Goal: Task Accomplishment & Management: Use online tool/utility

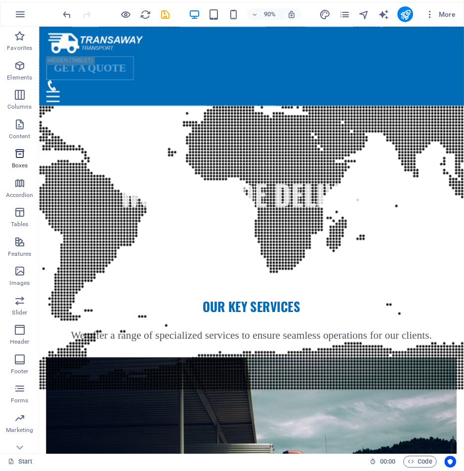
scroll to position [1403, 0]
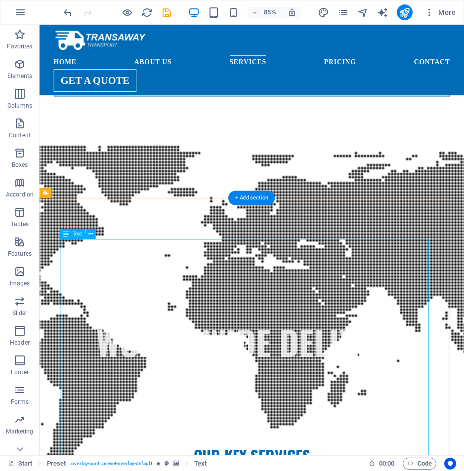
scroll to position [1354, 0]
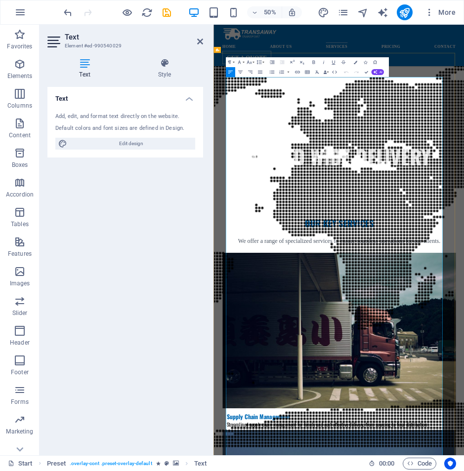
scroll to position [2681, 0]
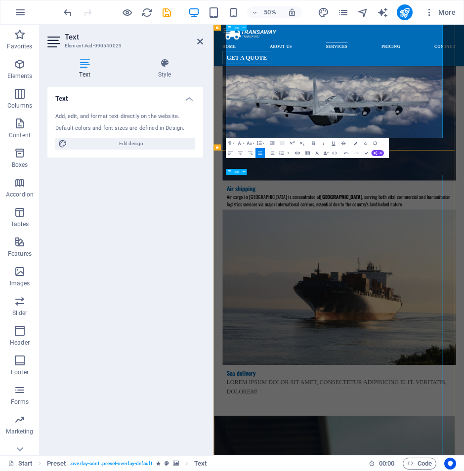
scroll to position [2434, 0]
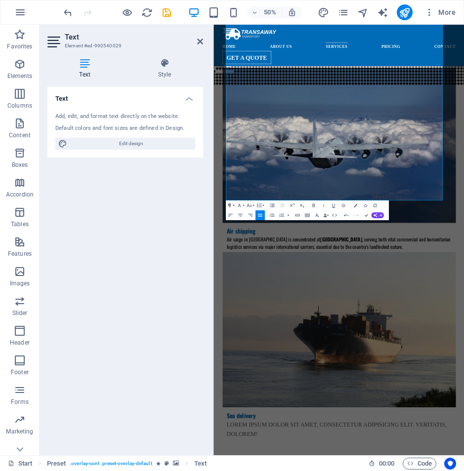
click at [228, 204] on icon "button" at bounding box center [229, 205] width 3 height 3
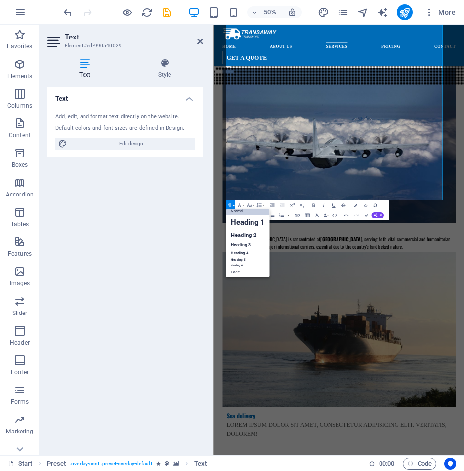
scroll to position [8, 0]
click at [173, 247] on div "Text Add, edit, and format text directly on the website. Default colors and fon…" at bounding box center [125, 267] width 156 height 361
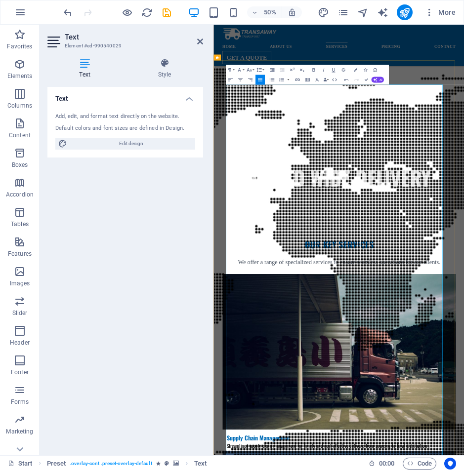
scroll to position [1643, 0]
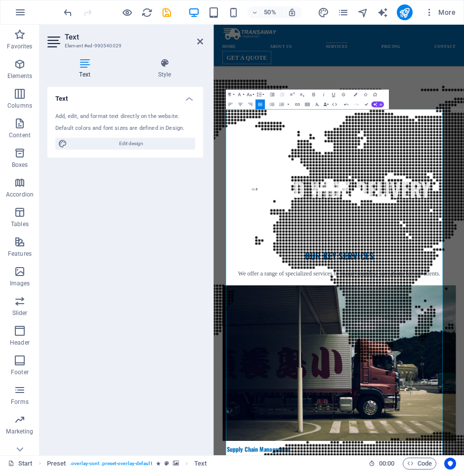
click at [201, 243] on div "Text Add, edit, and format text directly on the website. Default colors and fon…" at bounding box center [125, 267] width 156 height 361
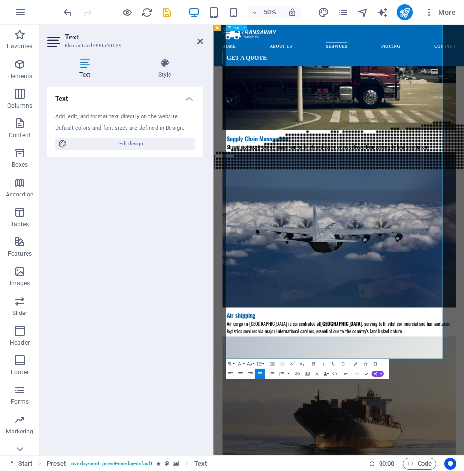
scroll to position [2285, 0]
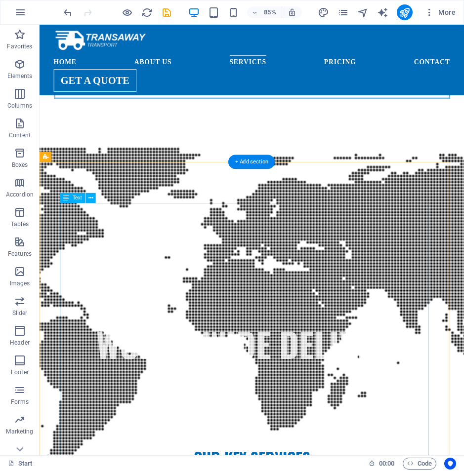
scroll to position [1199, 0]
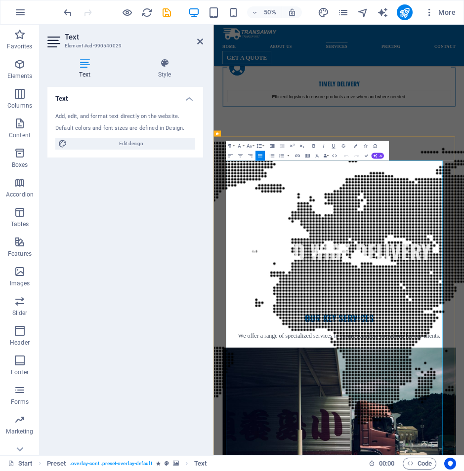
scroll to position [1504, 0]
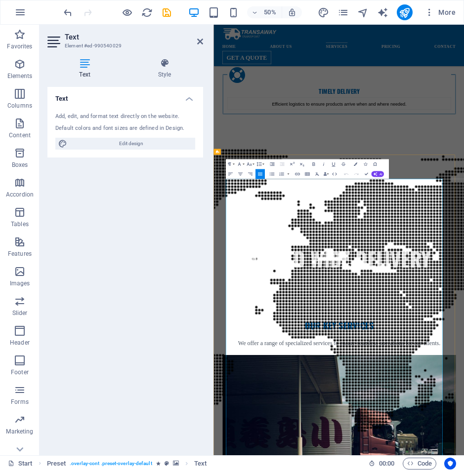
click at [230, 164] on icon "button" at bounding box center [229, 163] width 3 height 3
click at [239, 201] on link "Heading 3" at bounding box center [248, 204] width 44 height 9
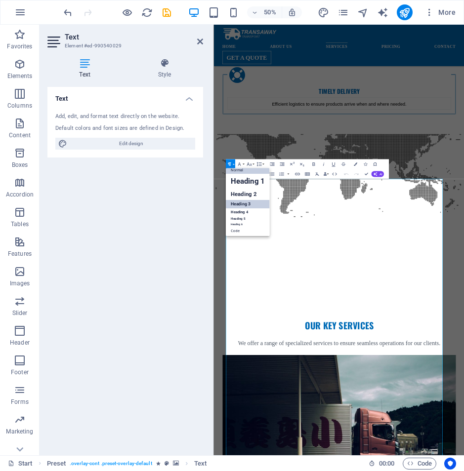
scroll to position [1341, 0]
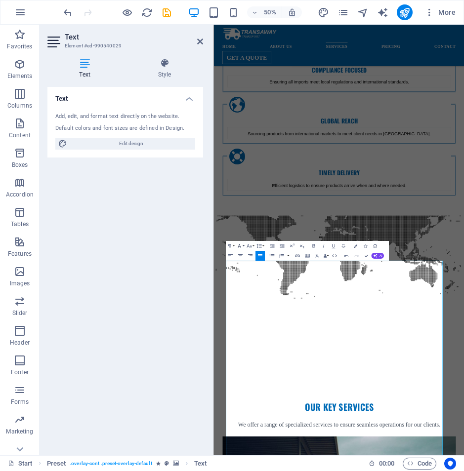
click at [240, 245] on icon "button" at bounding box center [239, 246] width 6 height 6
click at [247, 265] on link "Tahoma" at bounding box center [251, 267] width 40 height 7
click at [252, 244] on button "Font Size" at bounding box center [249, 246] width 9 height 10
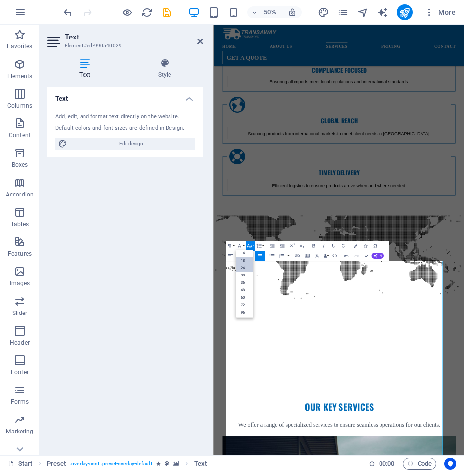
click at [242, 261] on link "18" at bounding box center [245, 260] width 18 height 7
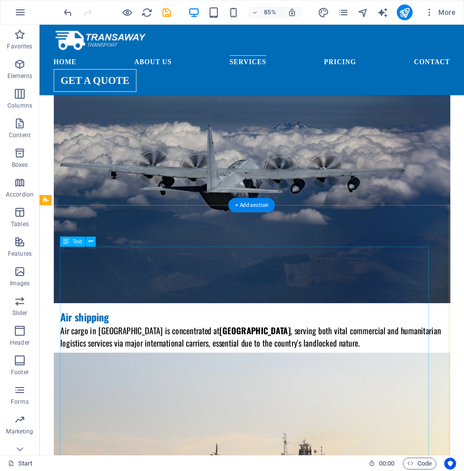
scroll to position [2138, 0]
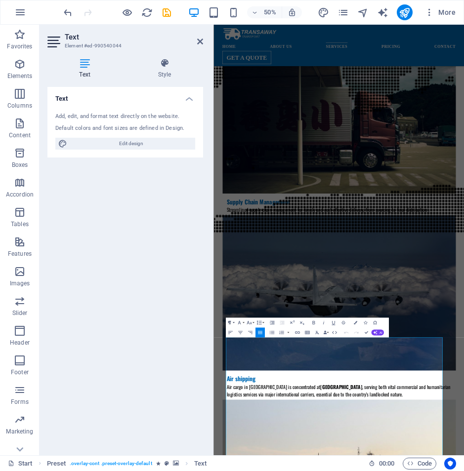
click at [229, 323] on icon "button" at bounding box center [229, 322] width 3 height 3
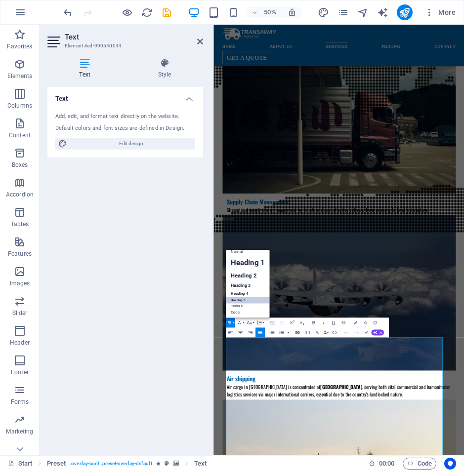
scroll to position [8, 0]
click at [229, 323] on icon "button" at bounding box center [229, 322] width 3 height 3
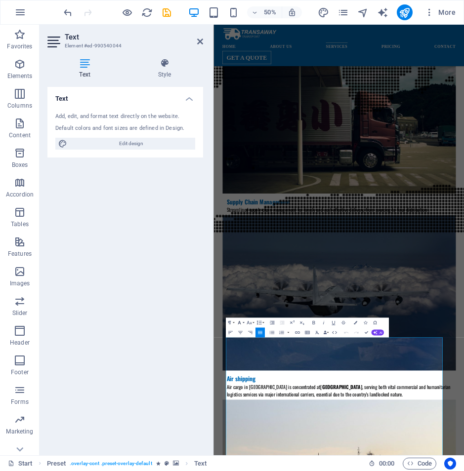
click at [239, 321] on icon "button" at bounding box center [239, 322] width 3 height 3
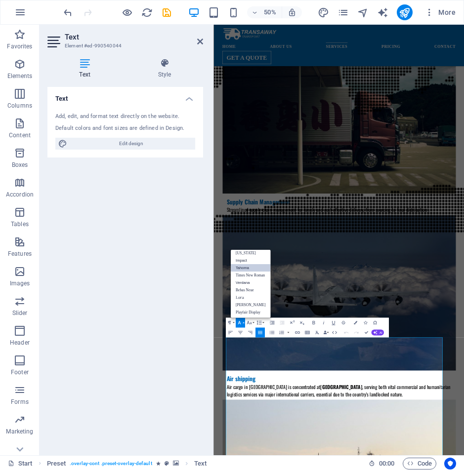
scroll to position [20, 0]
click at [239, 321] on icon "button" at bounding box center [239, 322] width 3 height 3
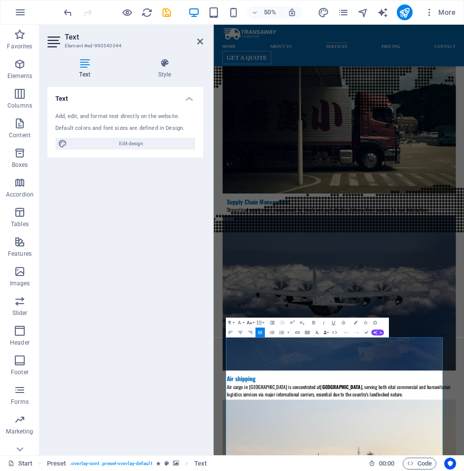
click at [250, 323] on icon "button" at bounding box center [249, 323] width 6 height 6
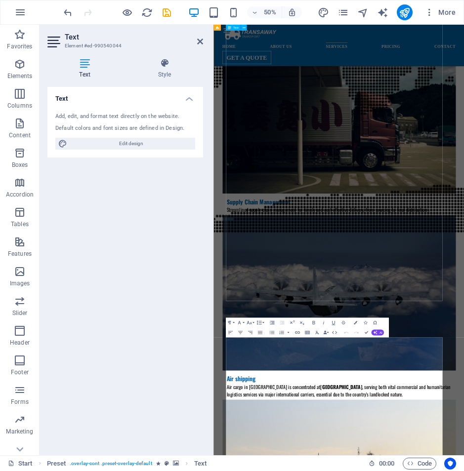
scroll to position [1382, 0]
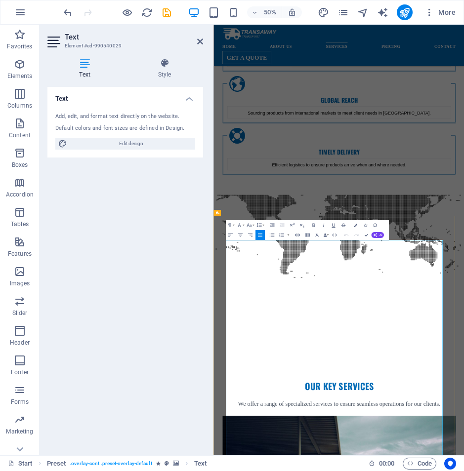
click at [230, 223] on icon "button" at bounding box center [229, 225] width 6 height 6
click at [251, 278] on link "Heading 5" at bounding box center [248, 280] width 44 height 6
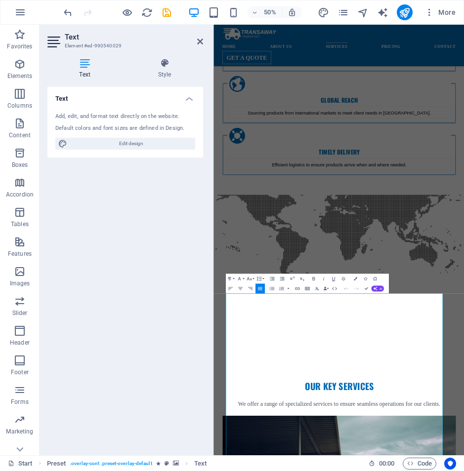
scroll to position [1275, 0]
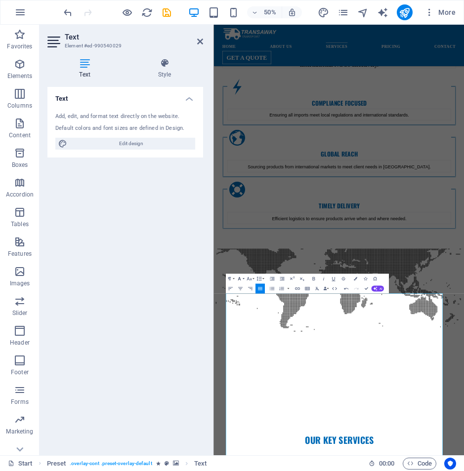
click at [241, 276] on icon "button" at bounding box center [239, 279] width 6 height 6
click at [251, 278] on icon "button" at bounding box center [249, 279] width 6 height 6
click at [248, 291] on link "18" at bounding box center [245, 292] width 18 height 7
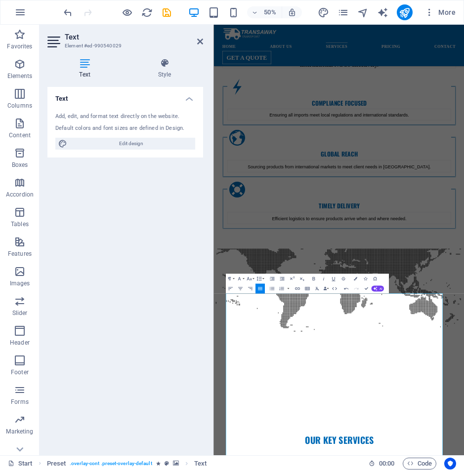
click at [159, 315] on div "Text Add, edit, and format text directly on the website. Default colors and fon…" at bounding box center [125, 267] width 156 height 361
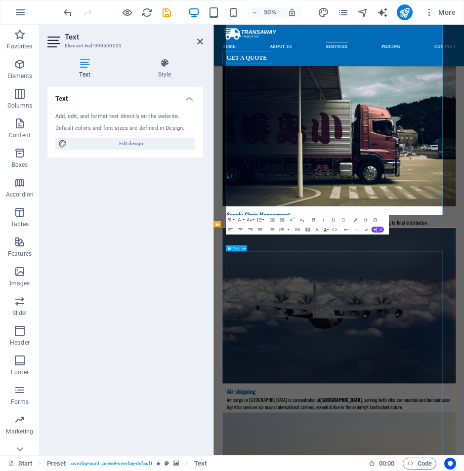
scroll to position [2115, 0]
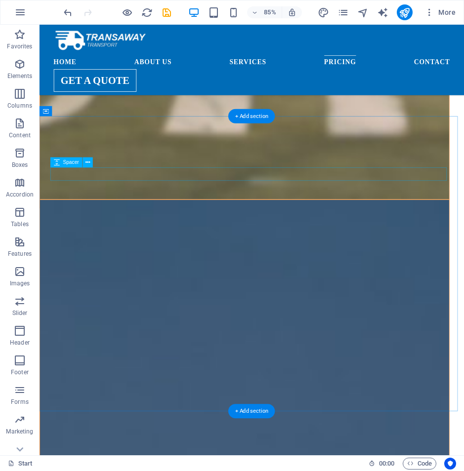
scroll to position [4238, 0]
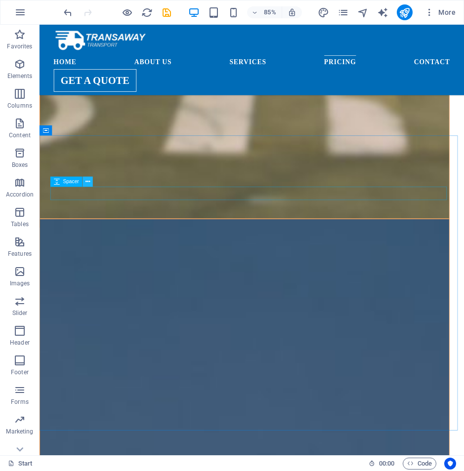
click at [87, 179] on icon at bounding box center [87, 181] width 4 height 9
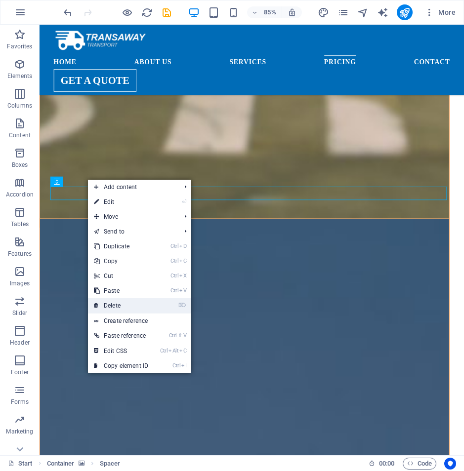
click at [112, 301] on link "⌦ Delete" at bounding box center [121, 305] width 66 height 15
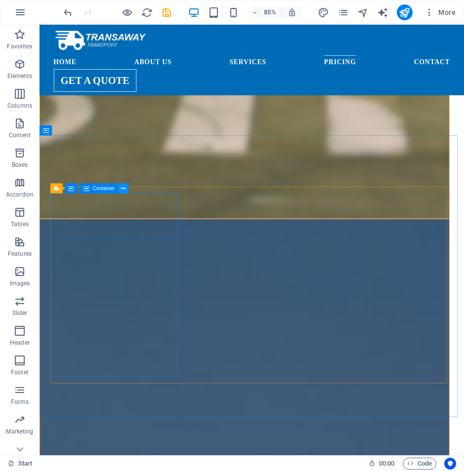
click at [122, 188] on icon at bounding box center [123, 188] width 4 height 9
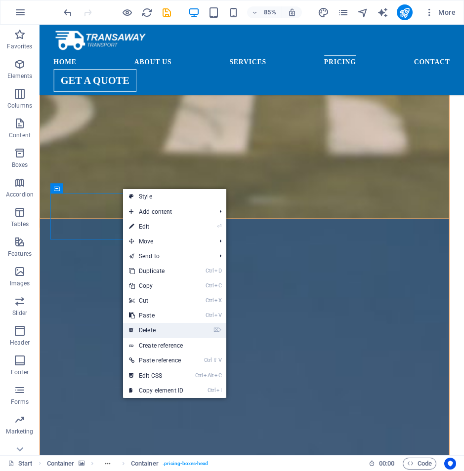
click at [178, 333] on link "⌦ Delete" at bounding box center [156, 330] width 66 height 15
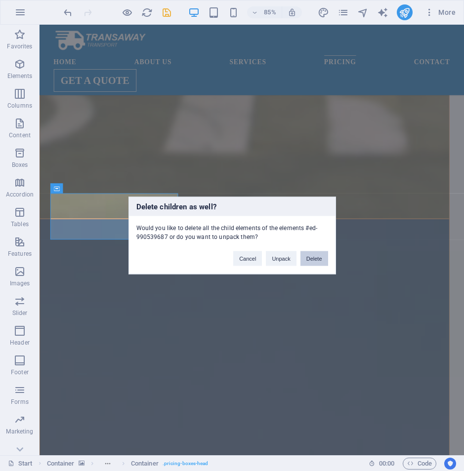
click at [315, 258] on button "Delete" at bounding box center [314, 258] width 28 height 15
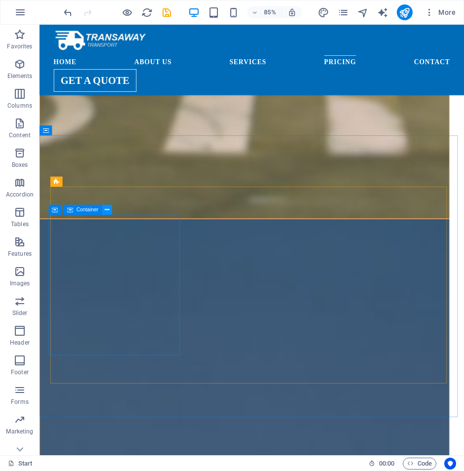
click at [108, 207] on icon at bounding box center [107, 209] width 4 height 9
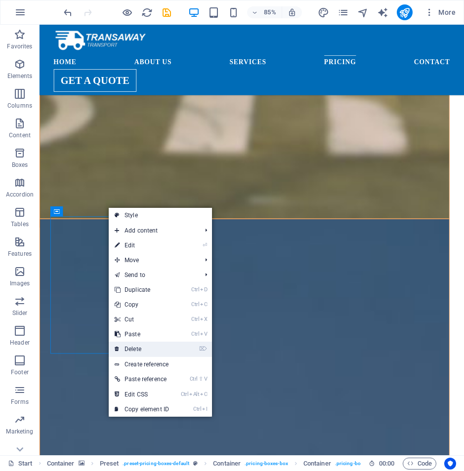
click at [182, 352] on li "⌦ Delete" at bounding box center [160, 349] width 103 height 15
click at [129, 349] on link "⌦ Delete" at bounding box center [142, 349] width 66 height 15
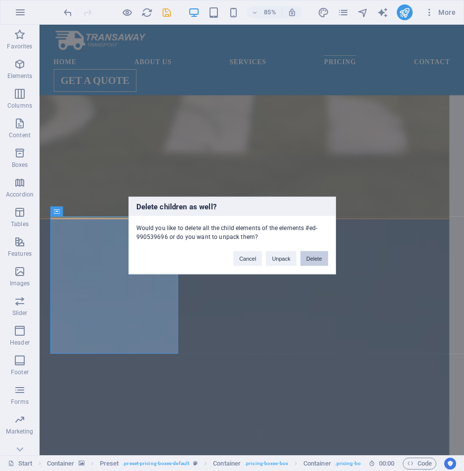
click at [312, 260] on button "Delete" at bounding box center [314, 258] width 28 height 15
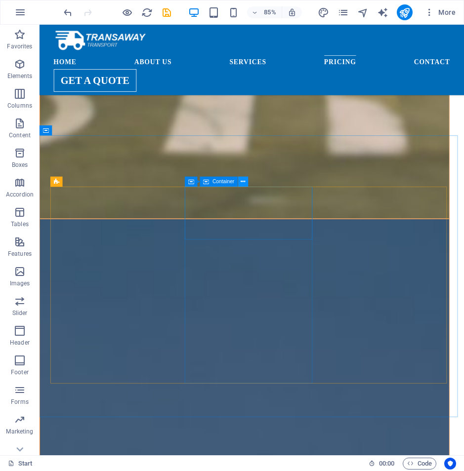
click at [243, 178] on icon at bounding box center [243, 181] width 4 height 9
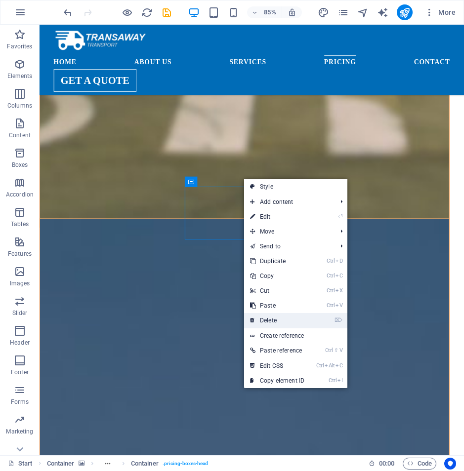
click at [291, 324] on link "⌦ Delete" at bounding box center [277, 320] width 66 height 15
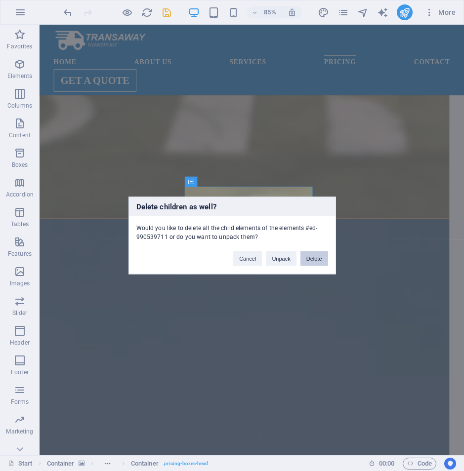
click at [314, 259] on button "Delete" at bounding box center [314, 258] width 28 height 15
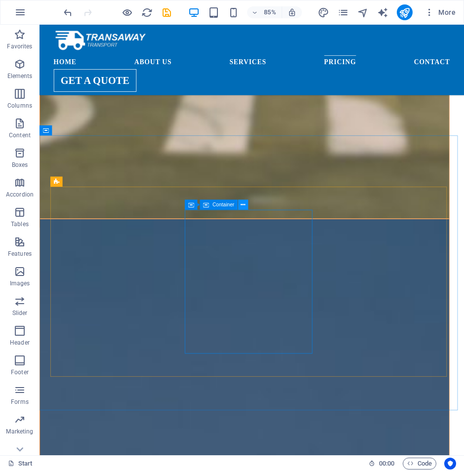
click at [240, 203] on button at bounding box center [243, 205] width 10 height 10
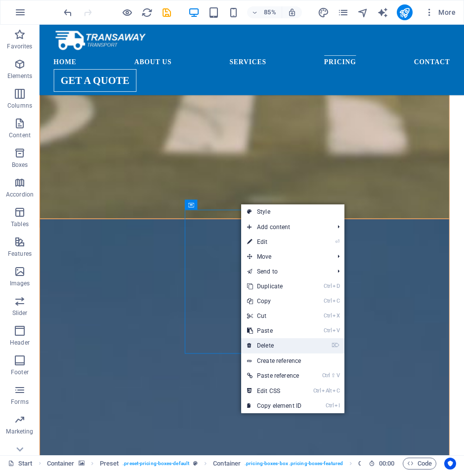
click at [285, 345] on link "⌦ Delete" at bounding box center [274, 345] width 66 height 15
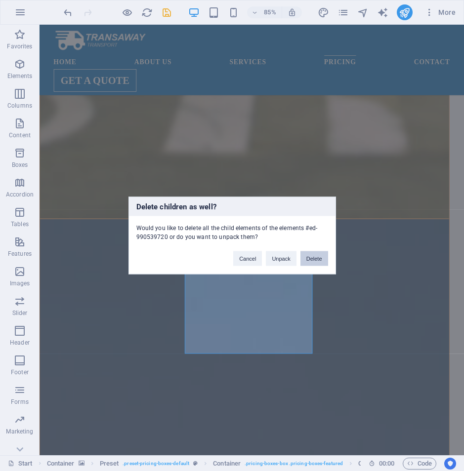
click at [309, 259] on button "Delete" at bounding box center [314, 258] width 28 height 15
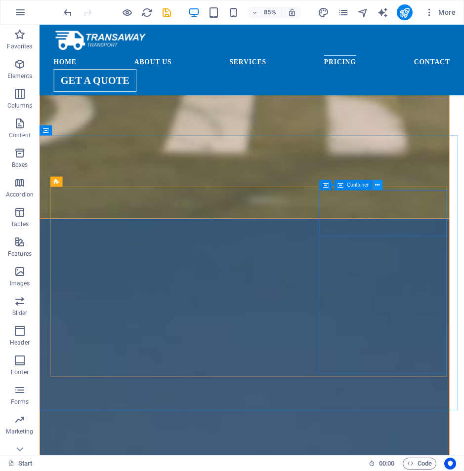
click at [375, 183] on icon at bounding box center [377, 185] width 4 height 9
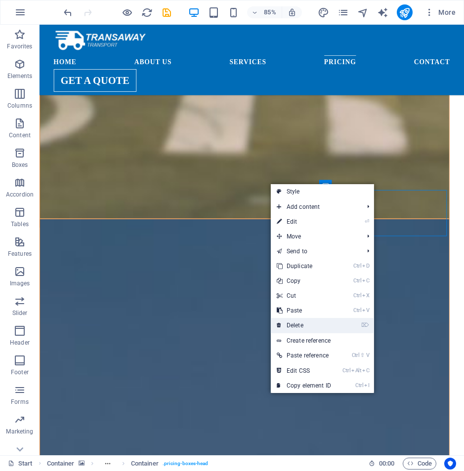
click at [321, 331] on link "⌦ Delete" at bounding box center [304, 325] width 66 height 15
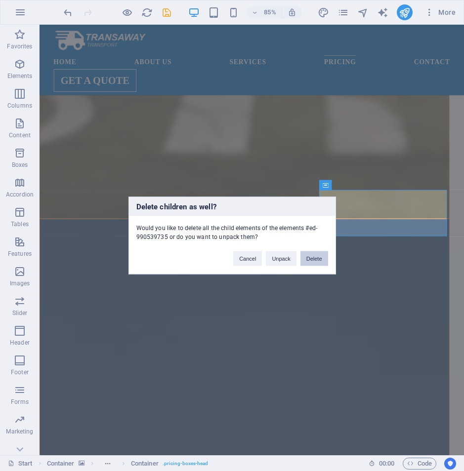
click at [320, 257] on button "Delete" at bounding box center [314, 258] width 28 height 15
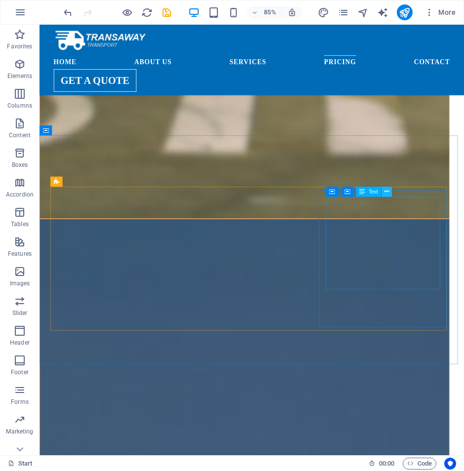
click at [385, 189] on icon at bounding box center [386, 191] width 4 height 9
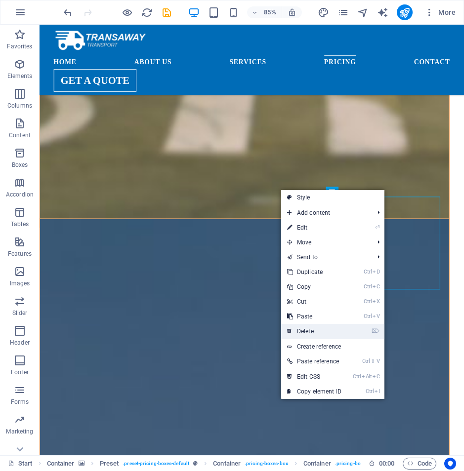
click at [328, 328] on link "⌦ Delete" at bounding box center [314, 331] width 66 height 15
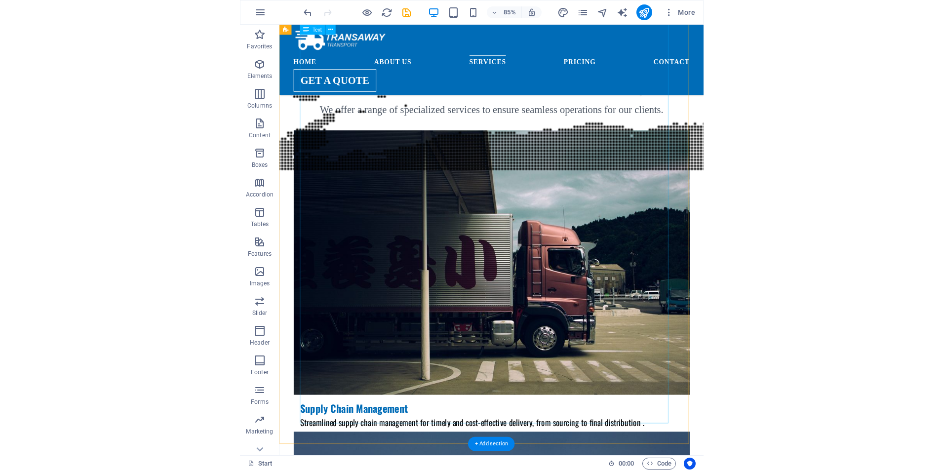
scroll to position [1670, 0]
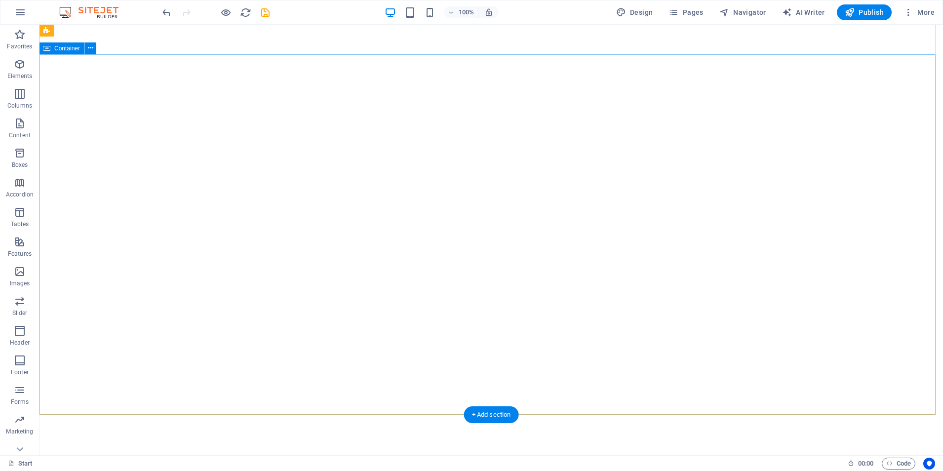
scroll to position [0, 0]
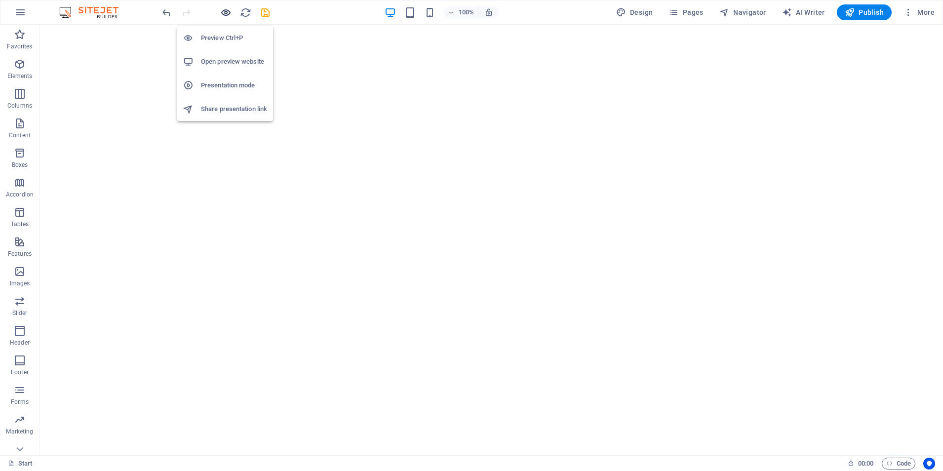
click at [221, 9] on icon "button" at bounding box center [225, 12] width 11 height 11
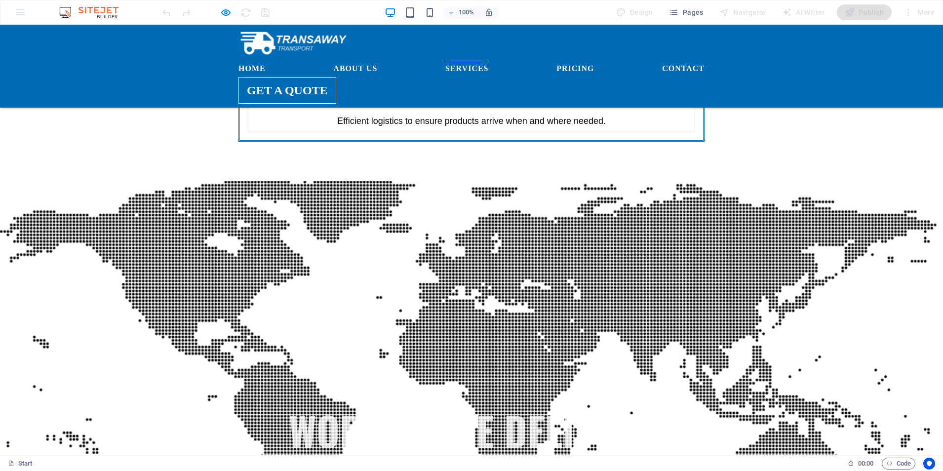
scroll to position [1185, 0]
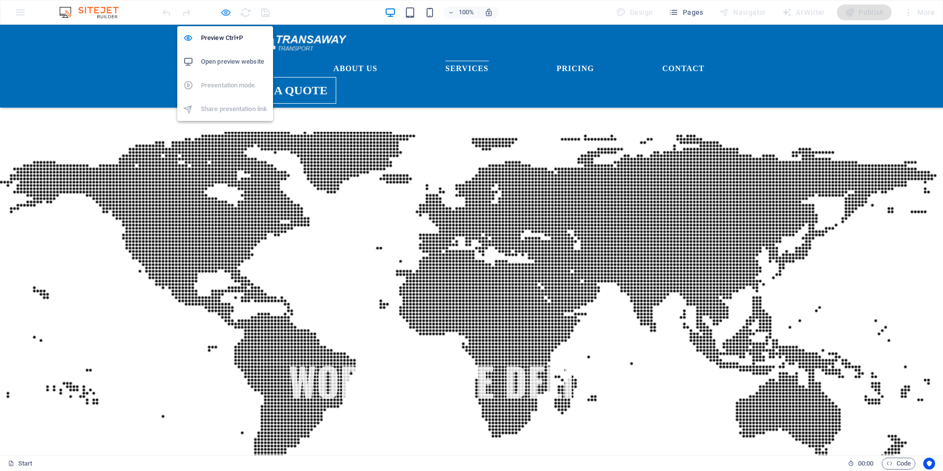
click at [224, 14] on icon "button" at bounding box center [225, 12] width 11 height 11
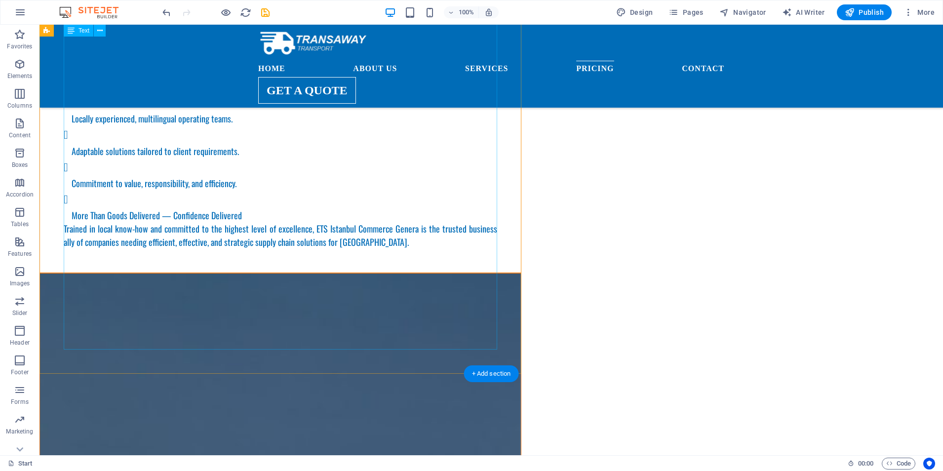
scroll to position [4296, 0]
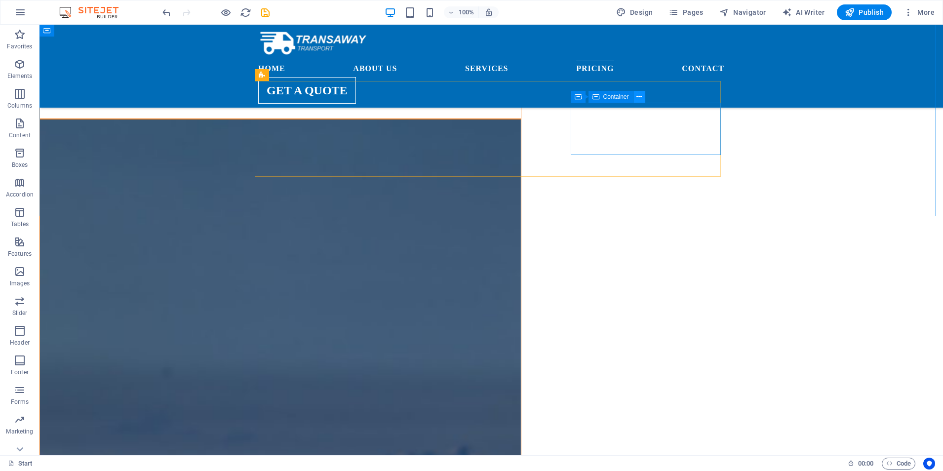
click at [639, 94] on icon at bounding box center [639, 97] width 5 height 10
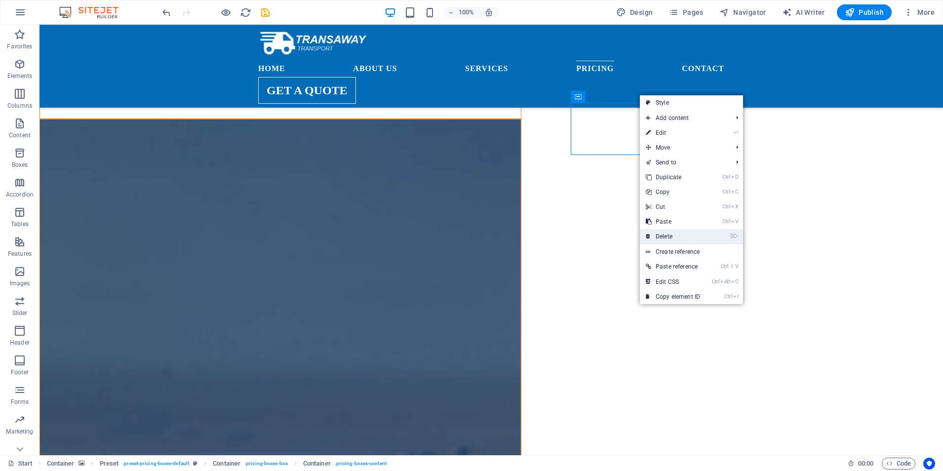
click at [641, 241] on link "⌦ Delete" at bounding box center [673, 236] width 66 height 15
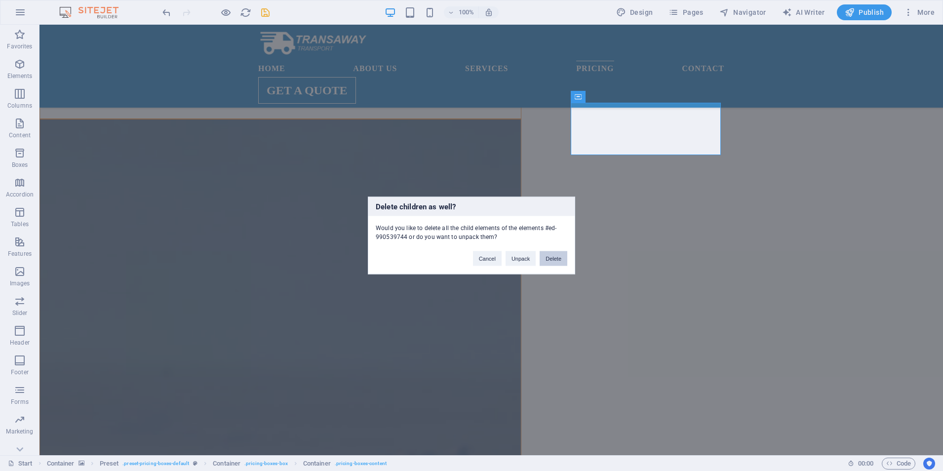
click at [559, 258] on button "Delete" at bounding box center [554, 258] width 28 height 15
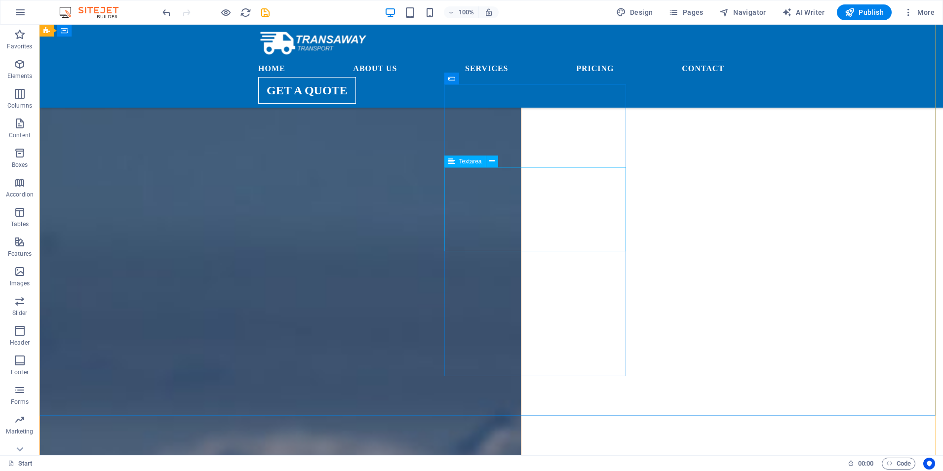
scroll to position [4694, 0]
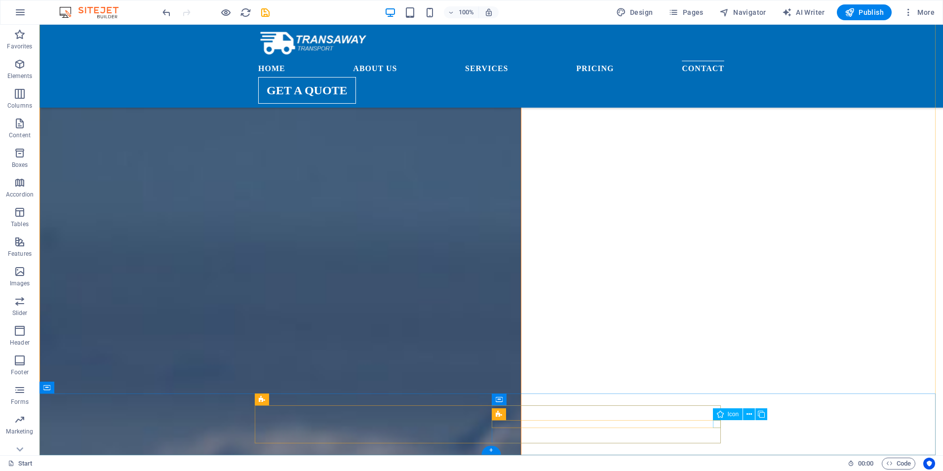
click at [641, 415] on icon at bounding box center [749, 414] width 5 height 10
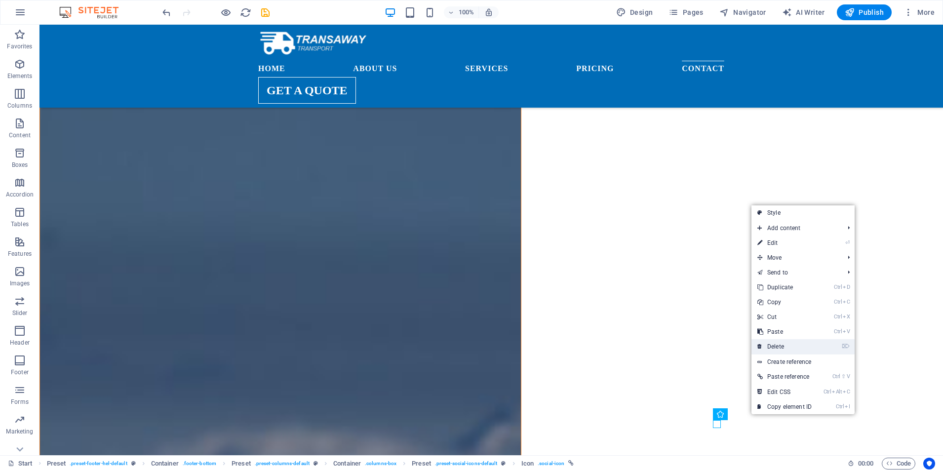
click at [641, 346] on link "⌦ Delete" at bounding box center [785, 346] width 66 height 15
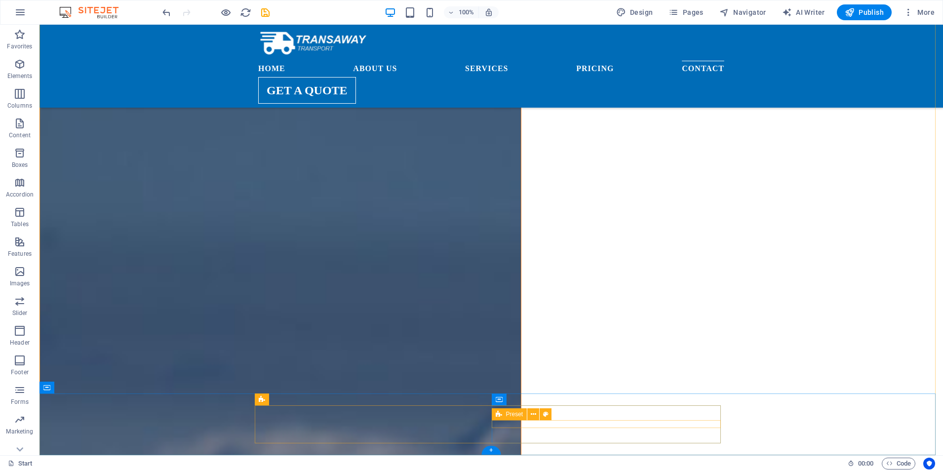
click at [533, 412] on icon at bounding box center [533, 414] width 5 height 10
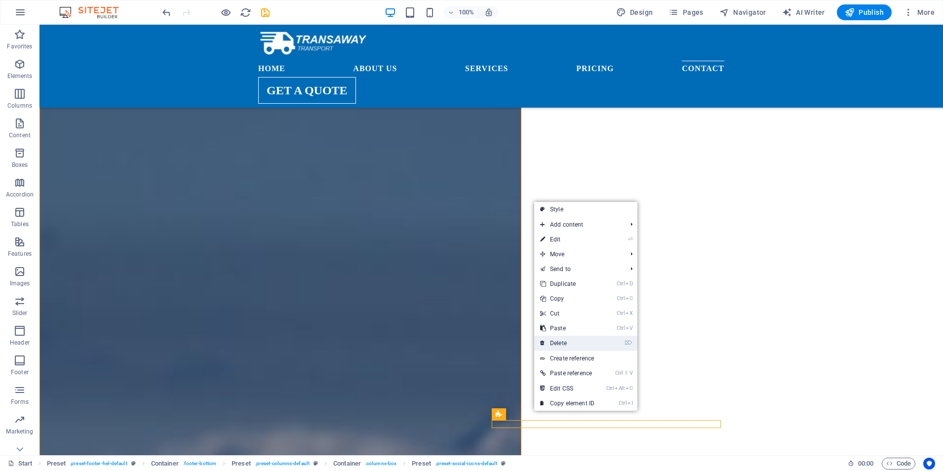
click at [563, 342] on link "⌦ Delete" at bounding box center [567, 343] width 66 height 15
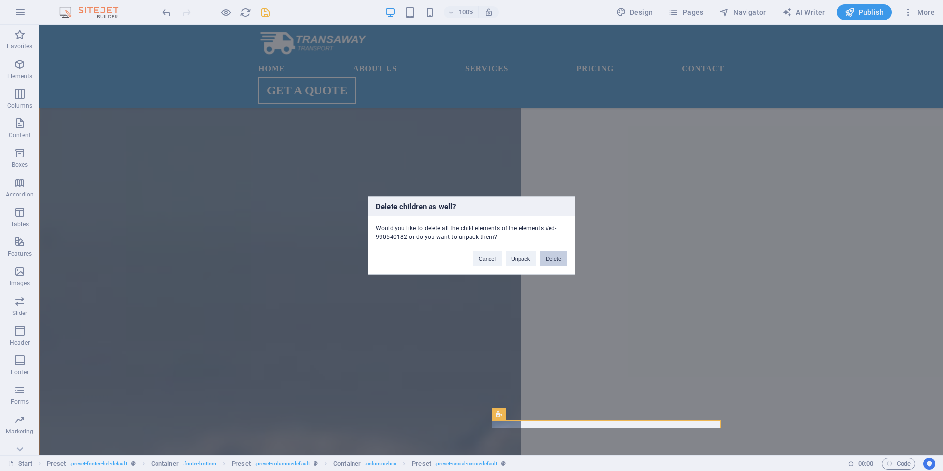
click at [553, 260] on button "Delete" at bounding box center [554, 258] width 28 height 15
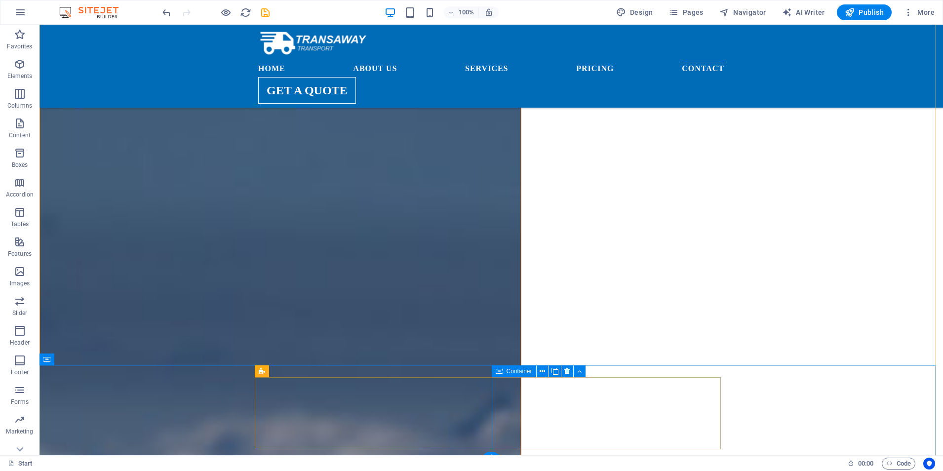
scroll to position [4728, 0]
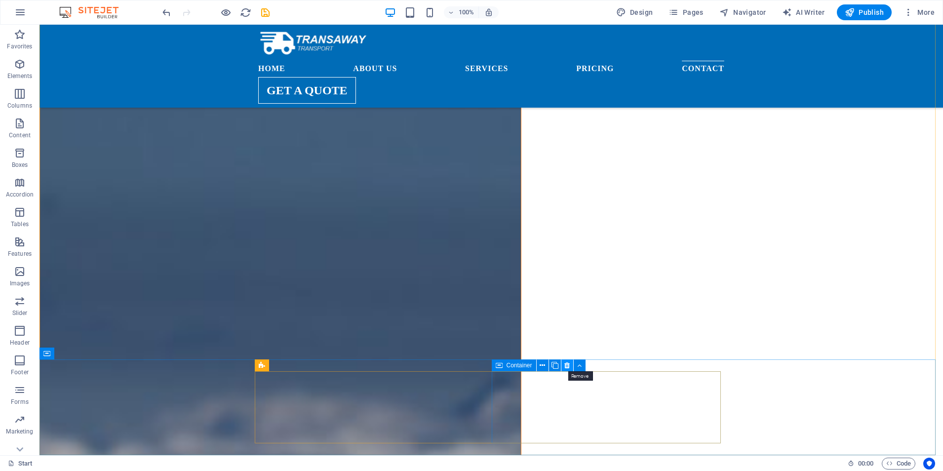
click at [567, 364] on icon at bounding box center [566, 366] width 5 height 10
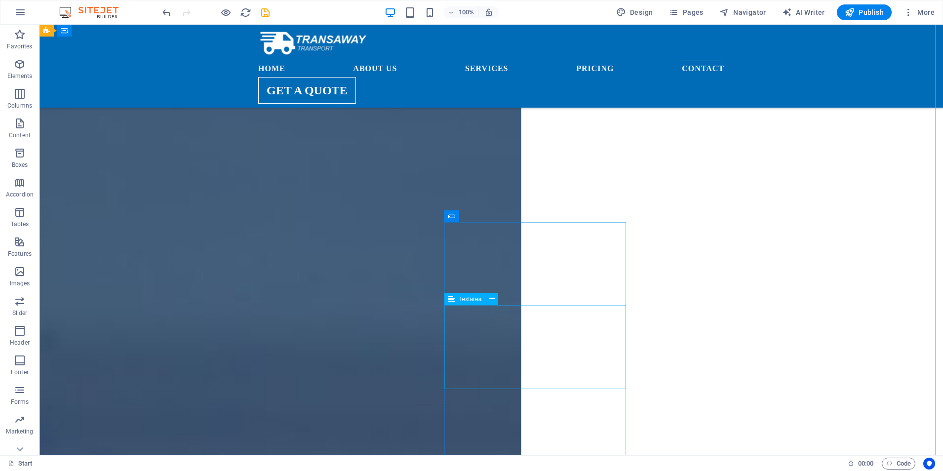
scroll to position [4527, 0]
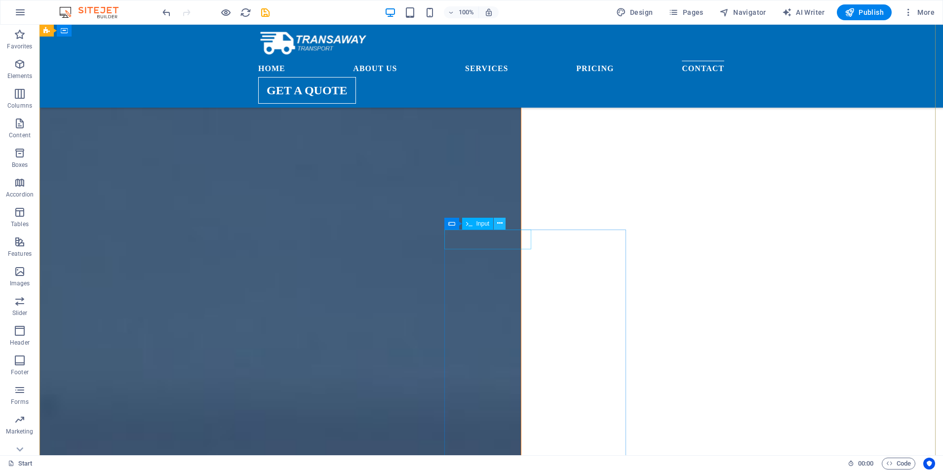
click at [501, 223] on icon at bounding box center [499, 223] width 5 height 10
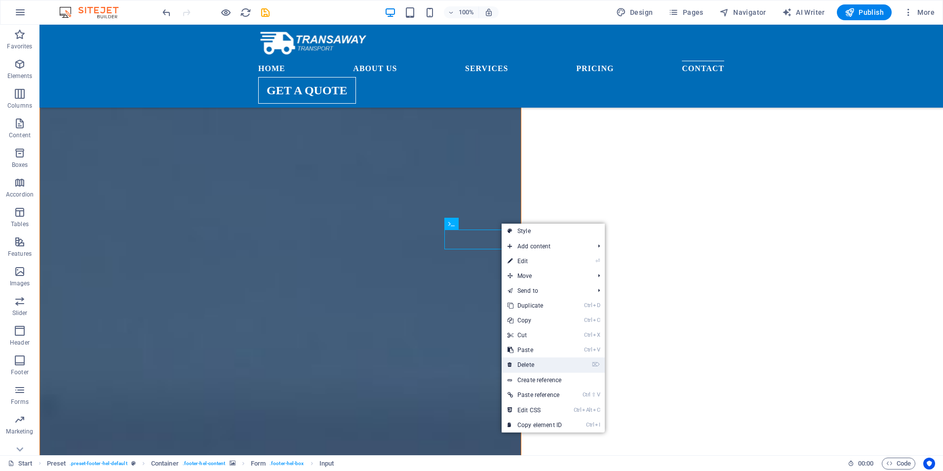
click at [533, 367] on link "⌦ Delete" at bounding box center [535, 365] width 66 height 15
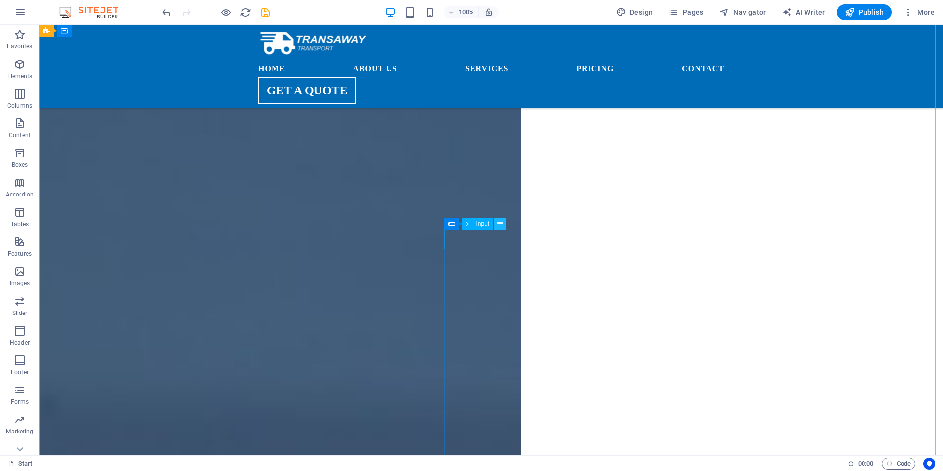
click at [502, 224] on icon at bounding box center [499, 223] width 5 height 10
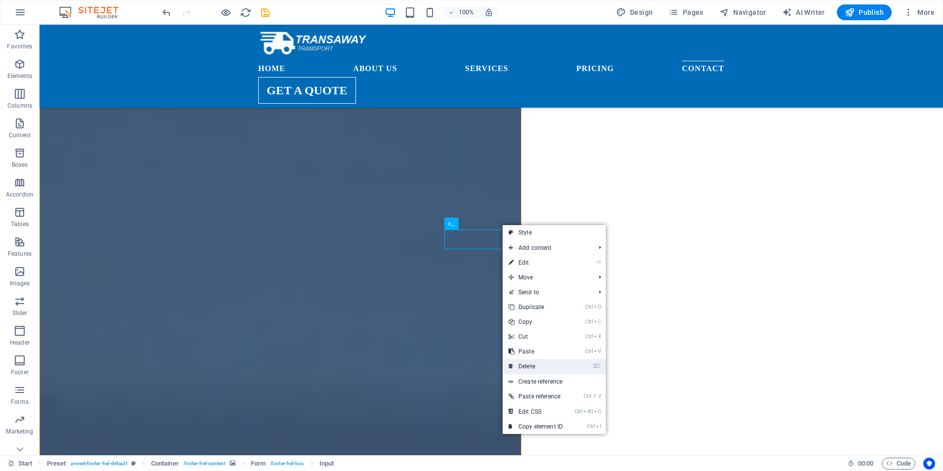
click at [534, 365] on link "⌦ Delete" at bounding box center [536, 366] width 66 height 15
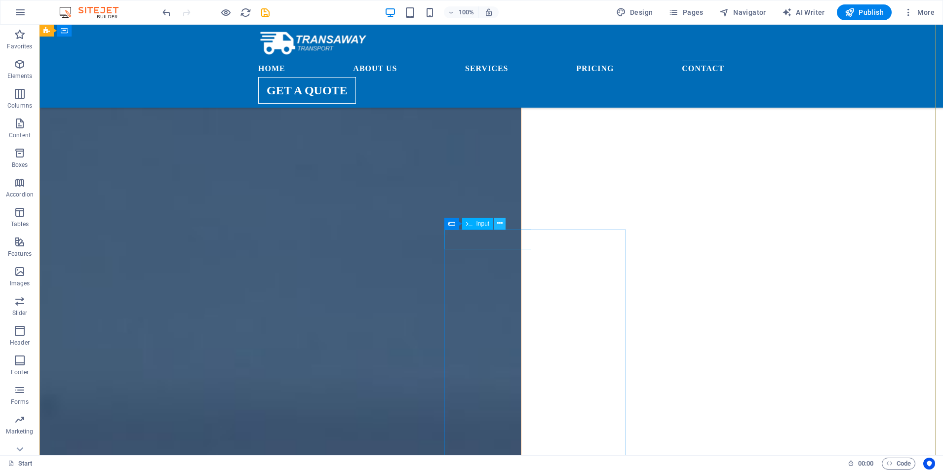
click at [496, 225] on button at bounding box center [500, 224] width 12 height 12
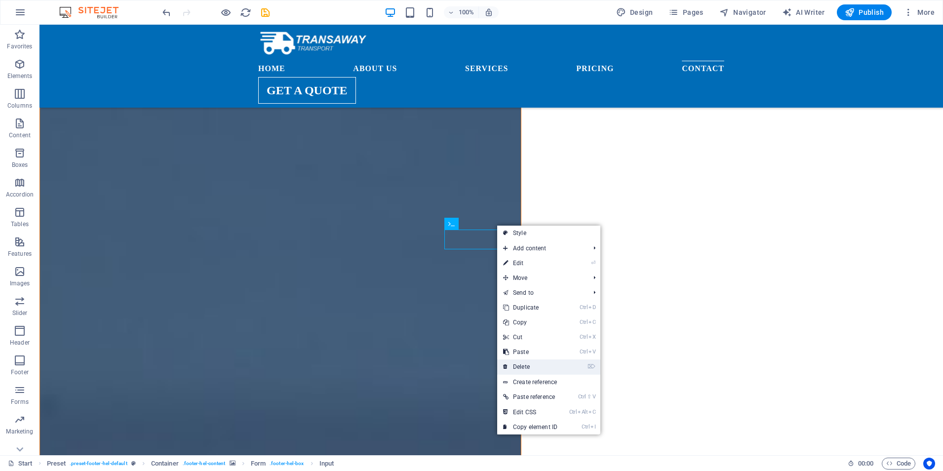
click at [535, 368] on link "⌦ Delete" at bounding box center [530, 367] width 66 height 15
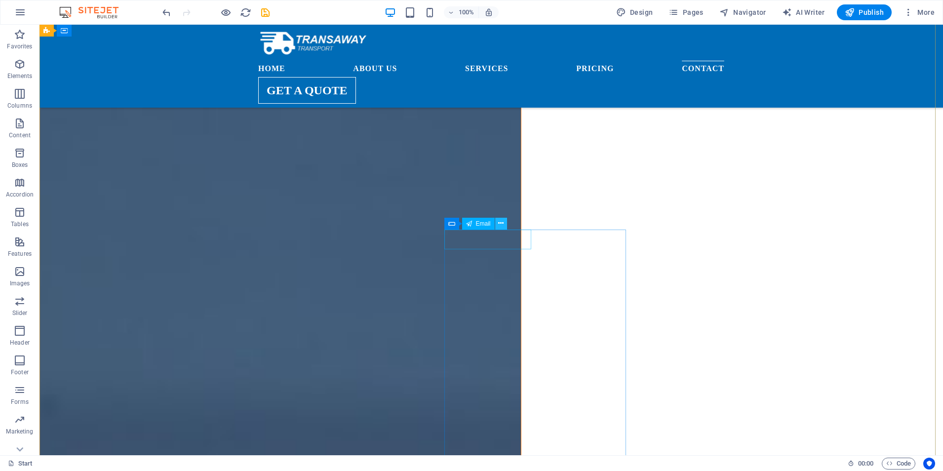
click at [500, 220] on icon at bounding box center [500, 223] width 5 height 10
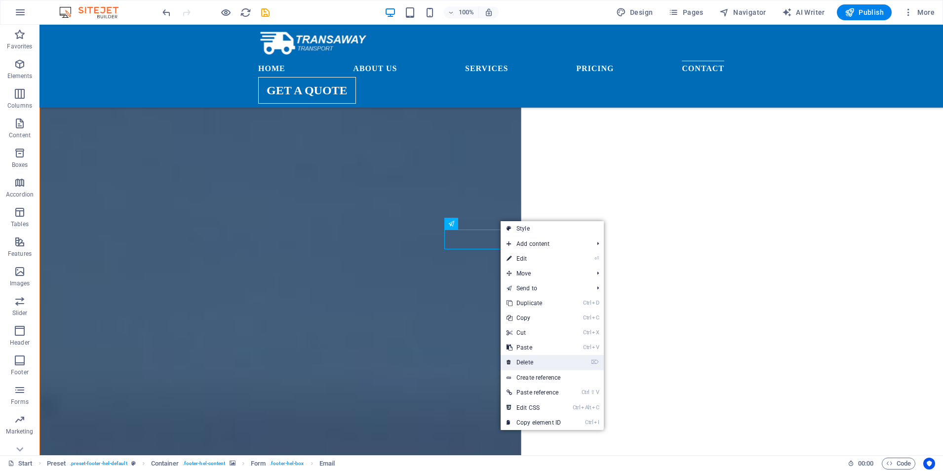
click at [534, 360] on link "⌦ Delete" at bounding box center [534, 362] width 66 height 15
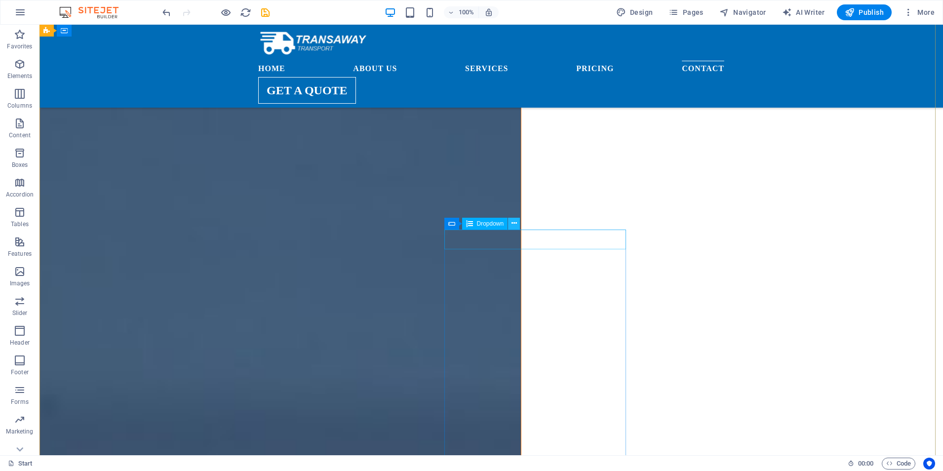
click at [512, 223] on icon at bounding box center [514, 223] width 5 height 10
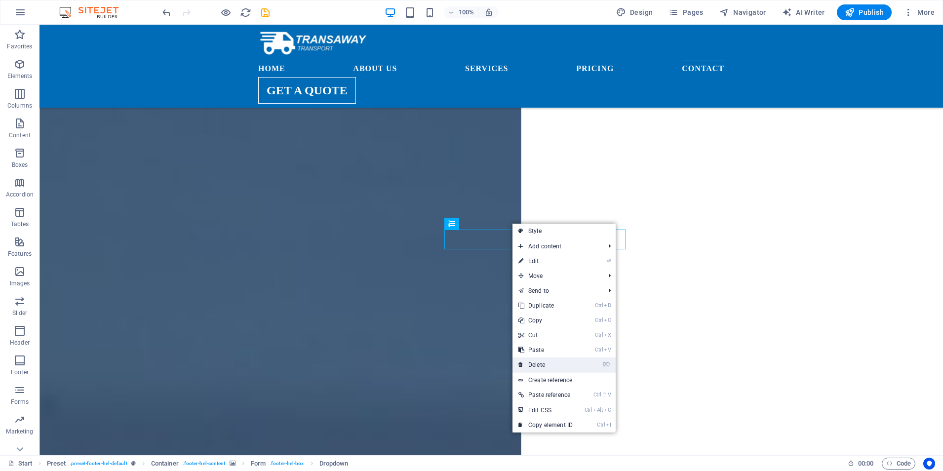
click at [542, 361] on link "⌦ Delete" at bounding box center [546, 365] width 66 height 15
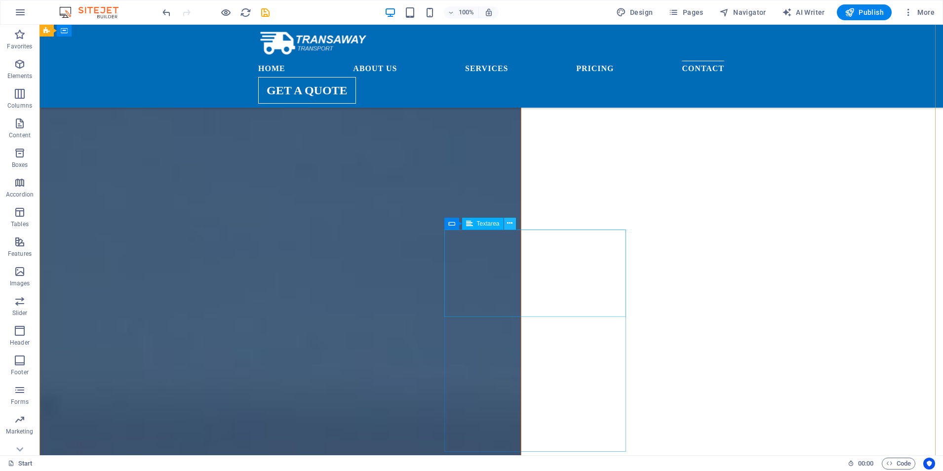
click at [509, 221] on icon at bounding box center [509, 223] width 5 height 10
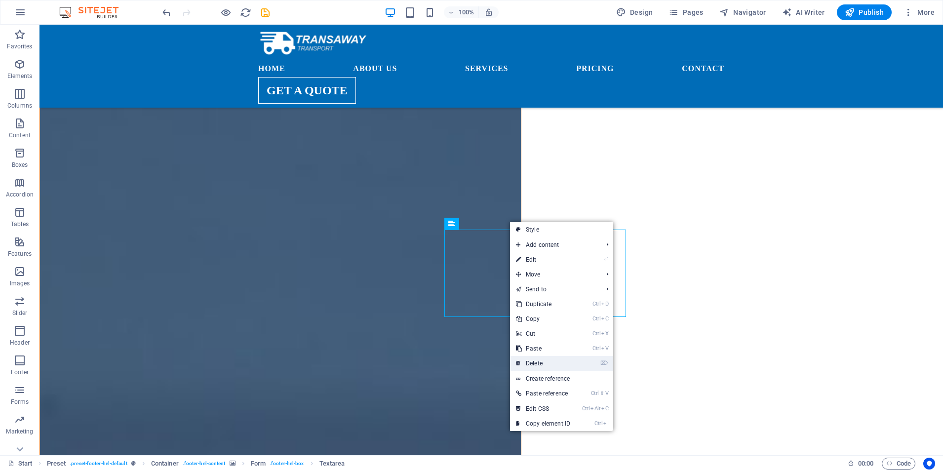
click at [538, 365] on link "⌦ Delete" at bounding box center [543, 363] width 66 height 15
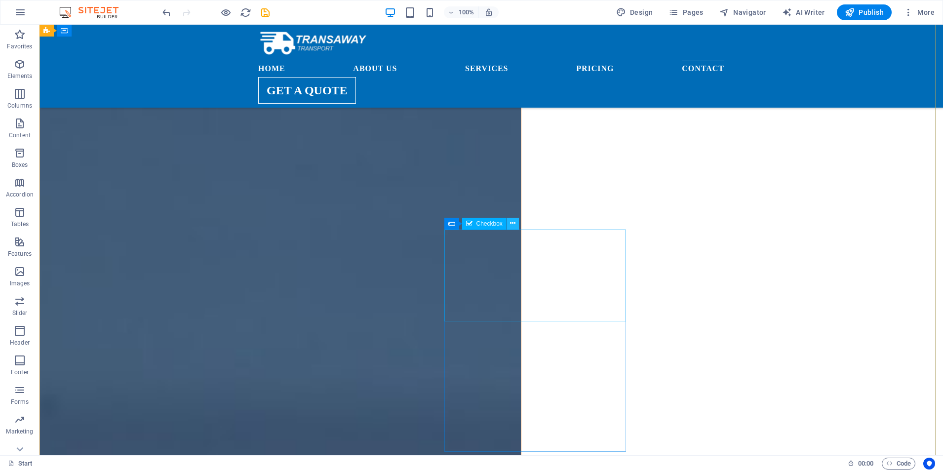
click at [514, 224] on icon at bounding box center [512, 223] width 5 height 10
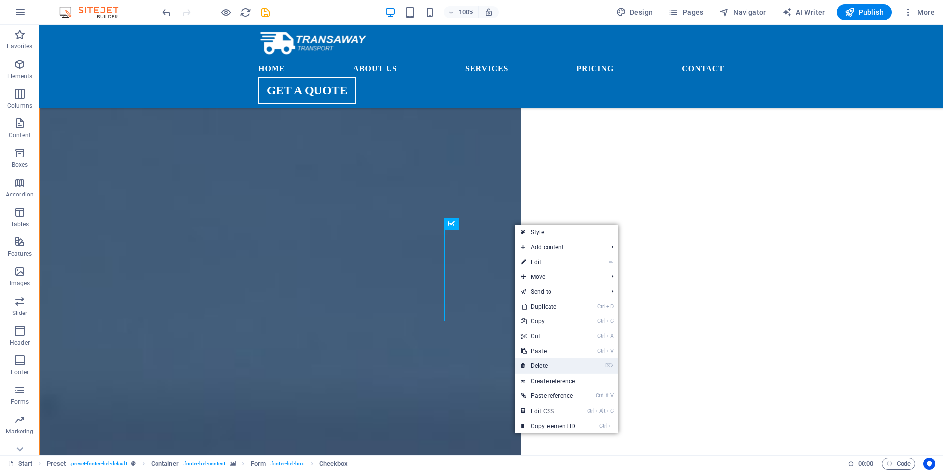
click at [559, 363] on link "⌦ Delete" at bounding box center [548, 366] width 66 height 15
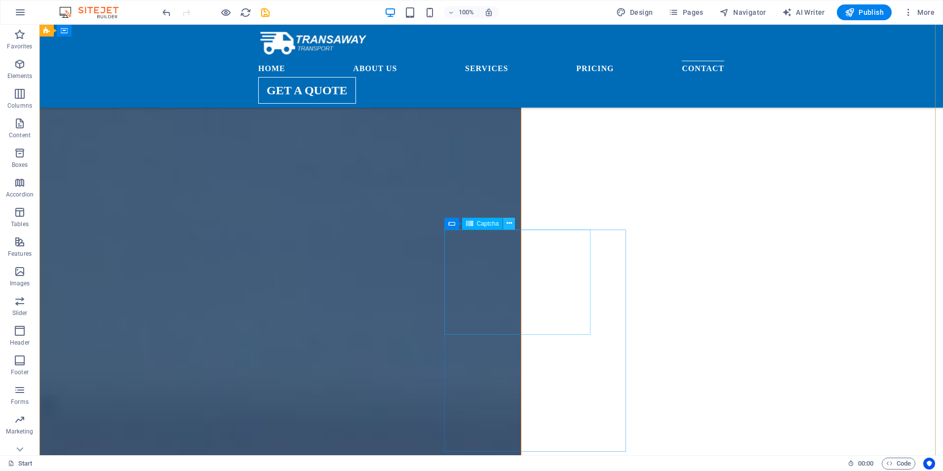
click at [511, 221] on icon at bounding box center [509, 223] width 5 height 10
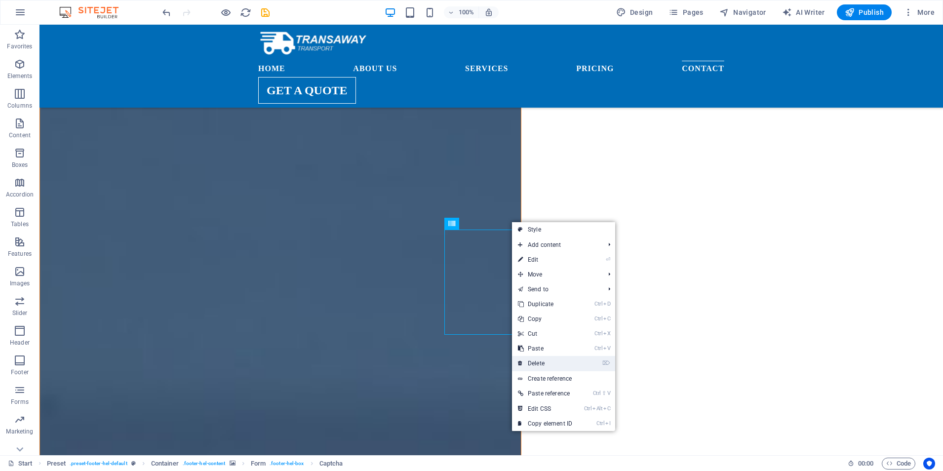
click at [563, 358] on link "⌦ Delete" at bounding box center [545, 363] width 66 height 15
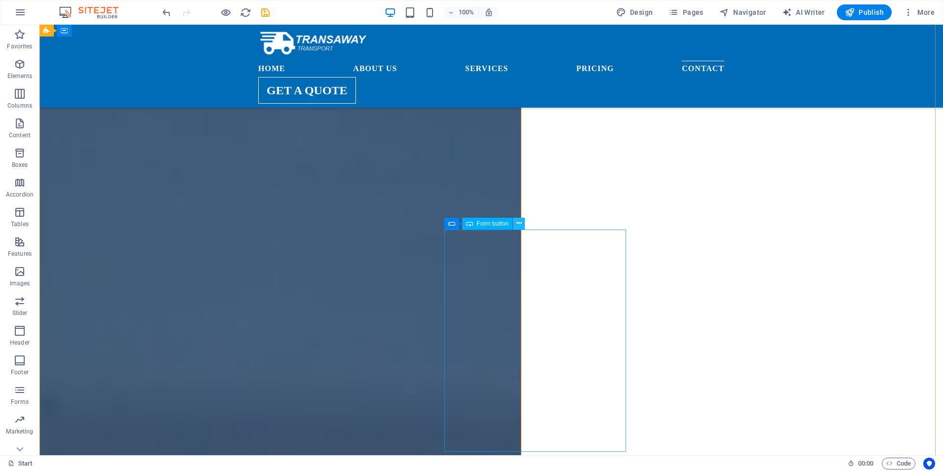
click at [518, 218] on button at bounding box center [519, 224] width 12 height 12
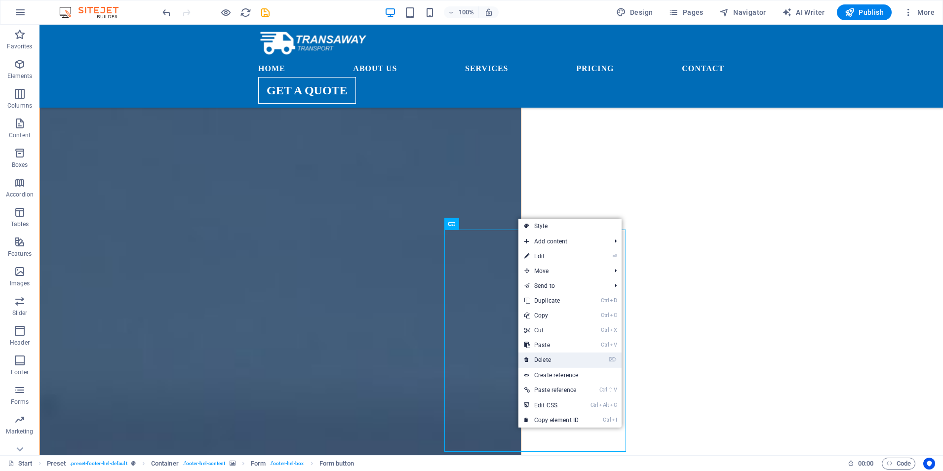
click at [547, 357] on link "⌦ Delete" at bounding box center [552, 360] width 66 height 15
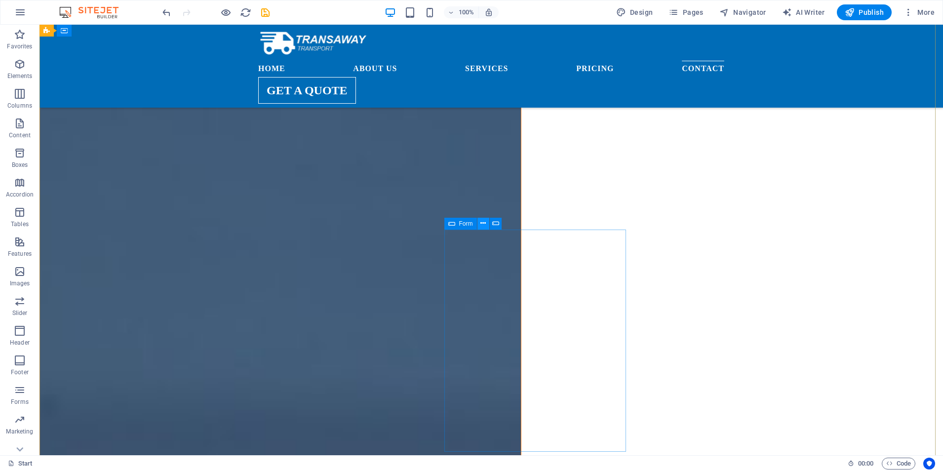
click at [483, 220] on icon at bounding box center [483, 223] width 5 height 10
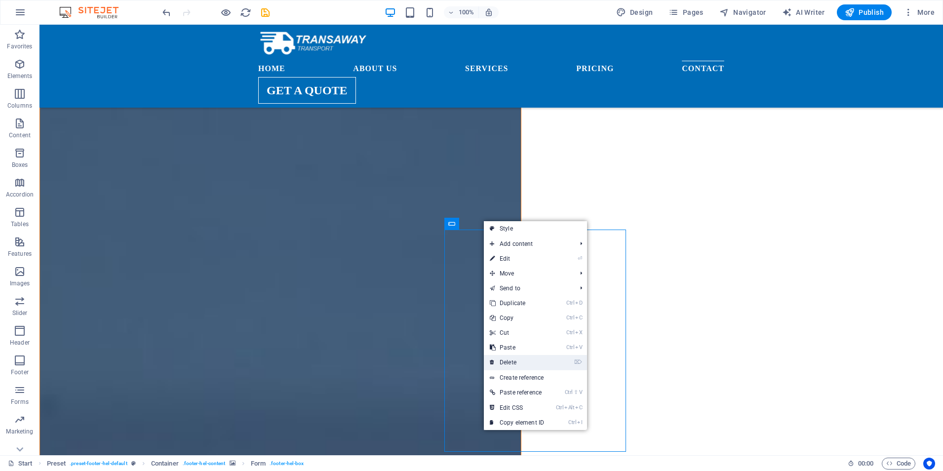
click at [529, 360] on link "⌦ Delete" at bounding box center [517, 362] width 66 height 15
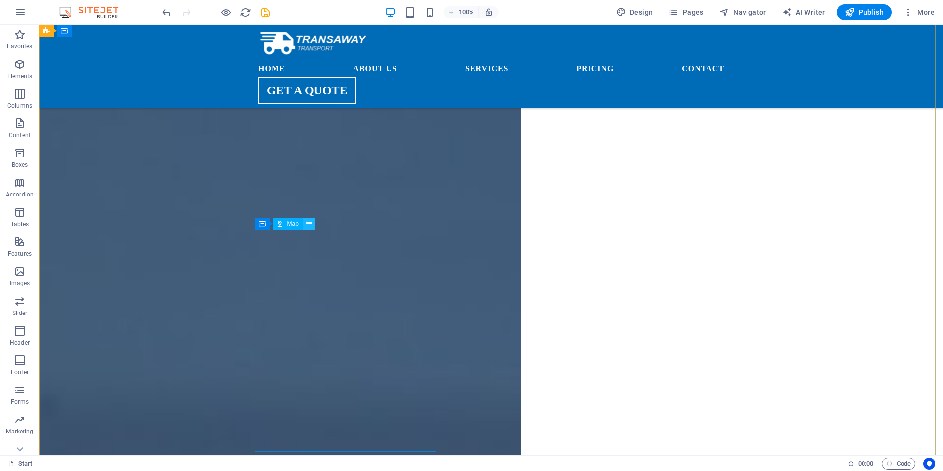
click at [310, 223] on icon at bounding box center [308, 223] width 5 height 10
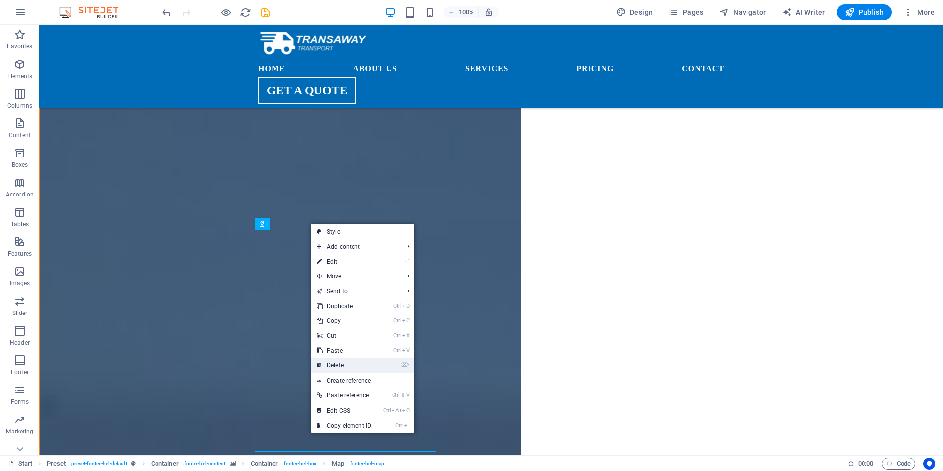
click at [344, 366] on link "⌦ Delete" at bounding box center [344, 365] width 66 height 15
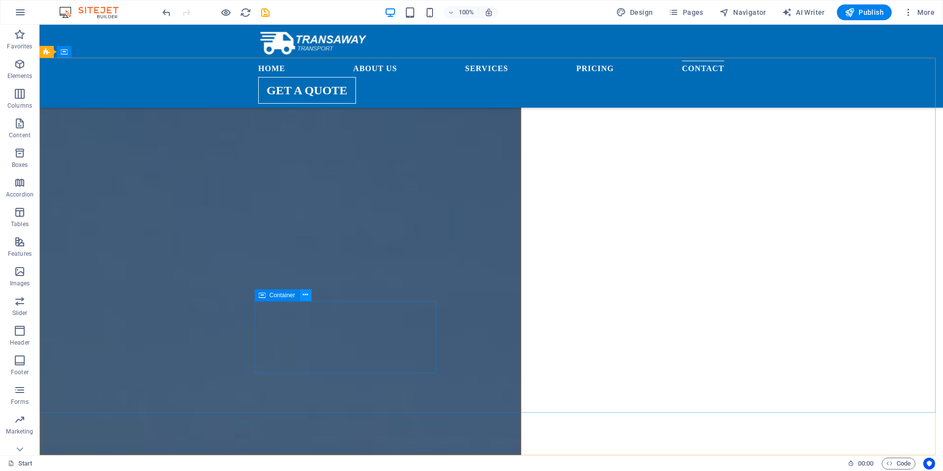
click at [308, 291] on icon at bounding box center [305, 295] width 5 height 10
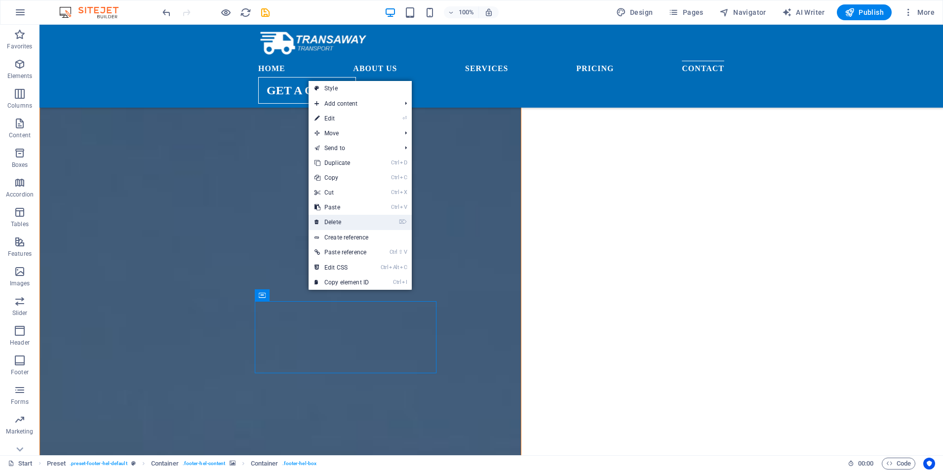
click at [373, 224] on link "⌦ Delete" at bounding box center [342, 222] width 66 height 15
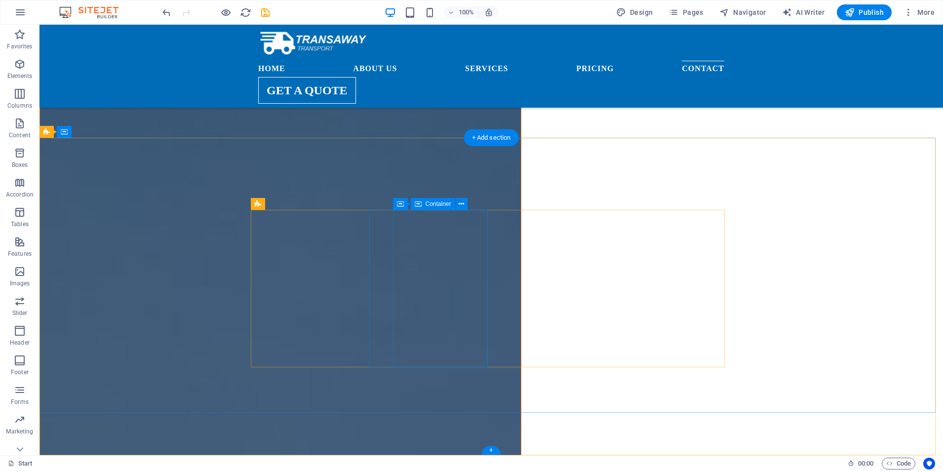
scroll to position [4326, 0]
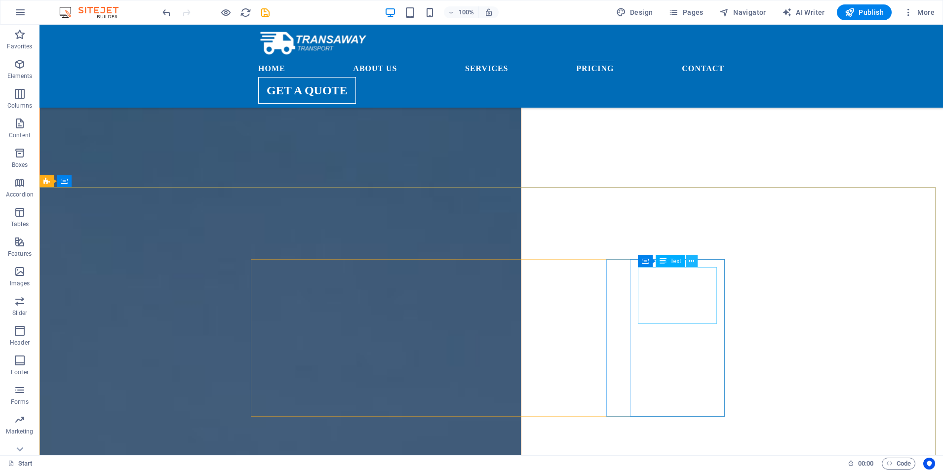
click at [641, 259] on icon at bounding box center [691, 261] width 5 height 10
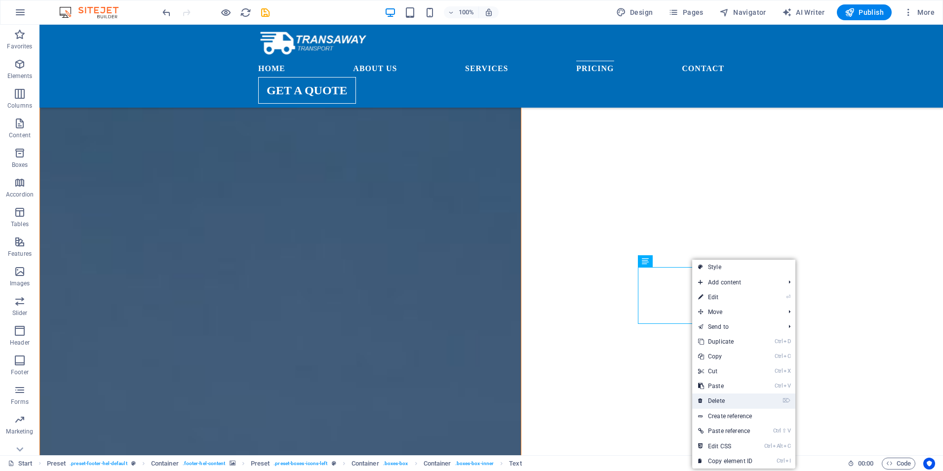
click at [641, 402] on link "⌦ Delete" at bounding box center [725, 401] width 66 height 15
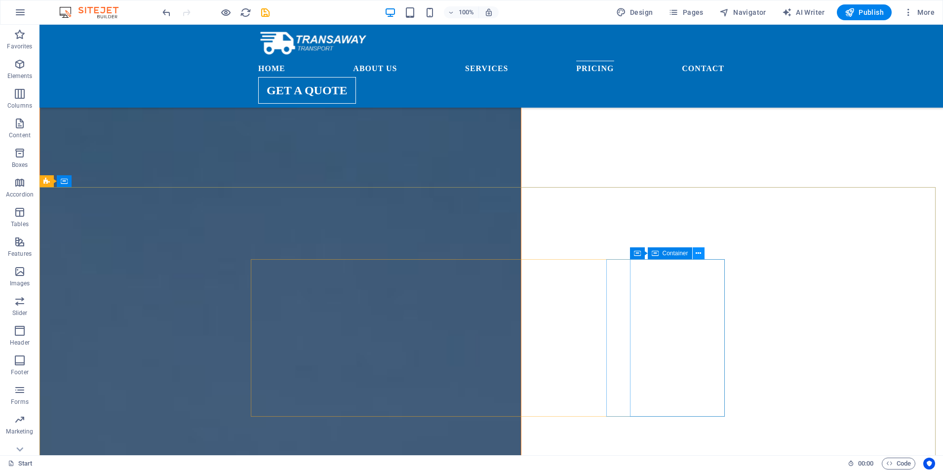
click at [641, 253] on icon at bounding box center [698, 253] width 5 height 10
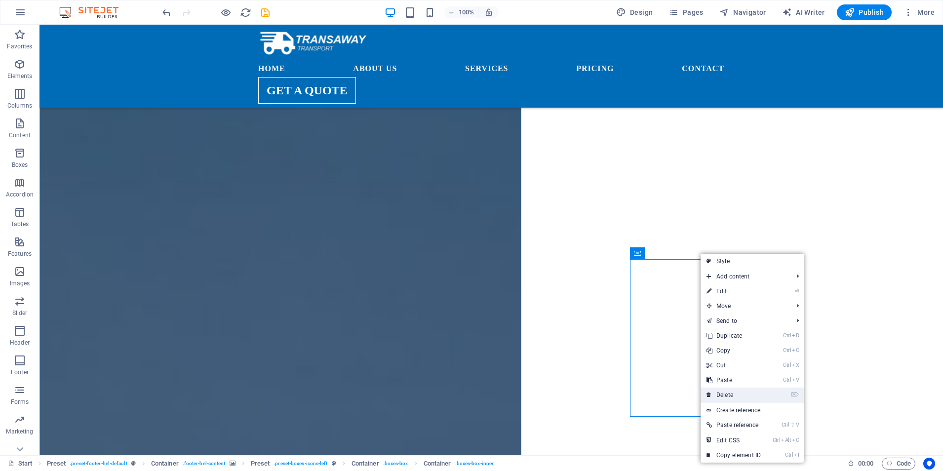
click at [641, 398] on link "⌦ Delete" at bounding box center [734, 395] width 66 height 15
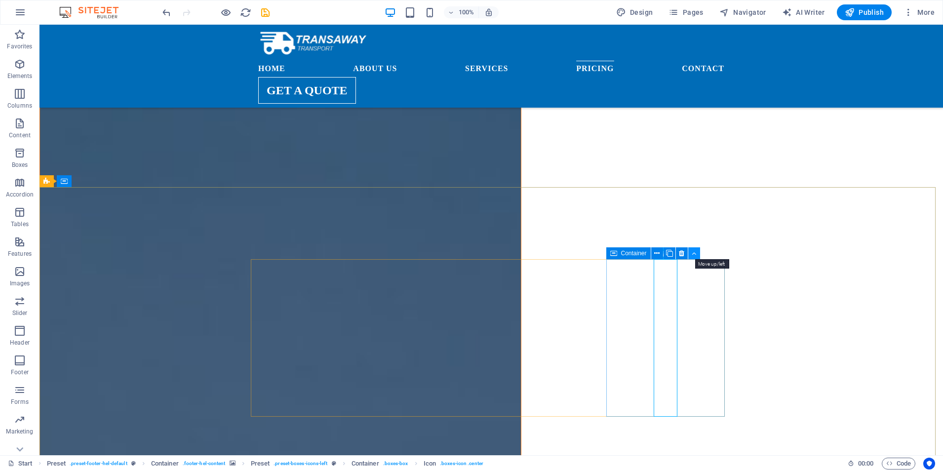
click at [641, 254] on icon at bounding box center [694, 253] width 4 height 10
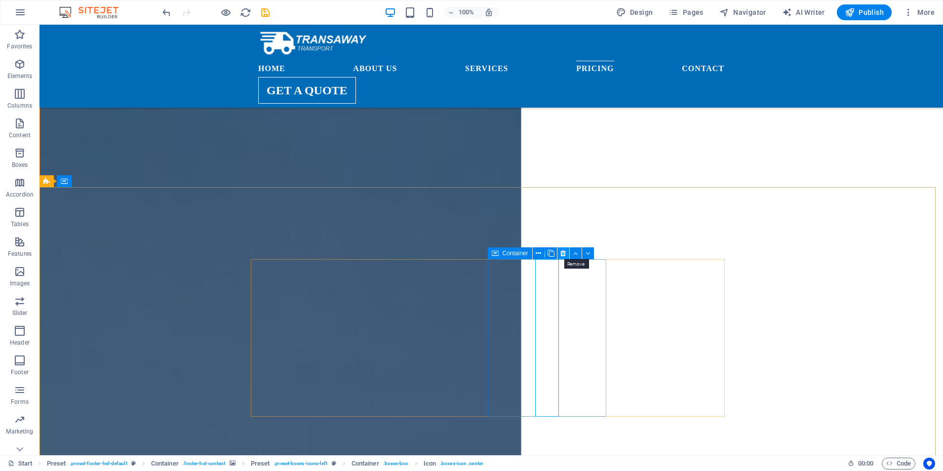
click at [566, 255] on button at bounding box center [564, 253] width 12 height 12
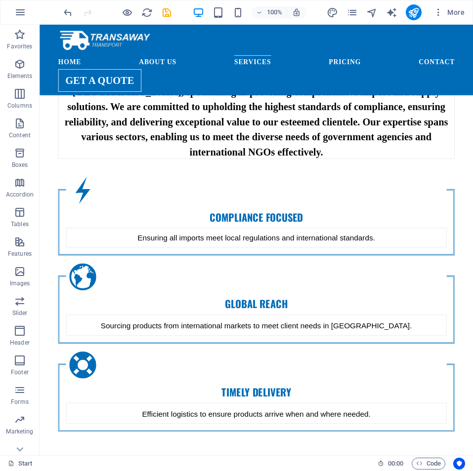
scroll to position [926, 0]
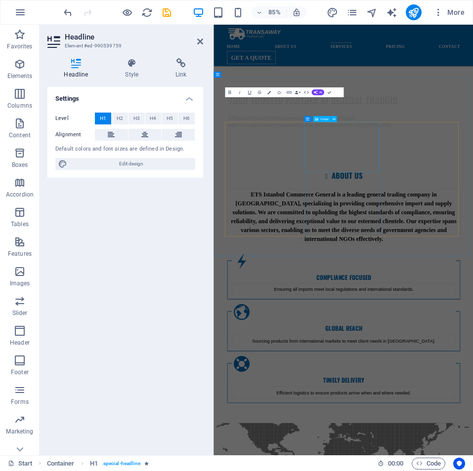
scroll to position [1281, 0]
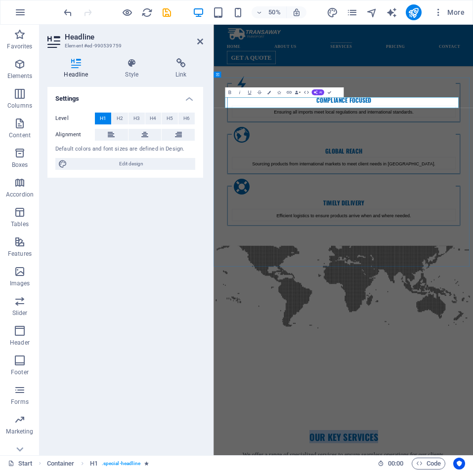
copy h1 "Our Key Services"
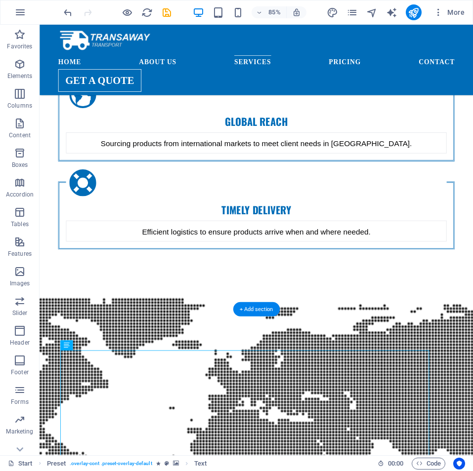
scroll to position [1034, 0]
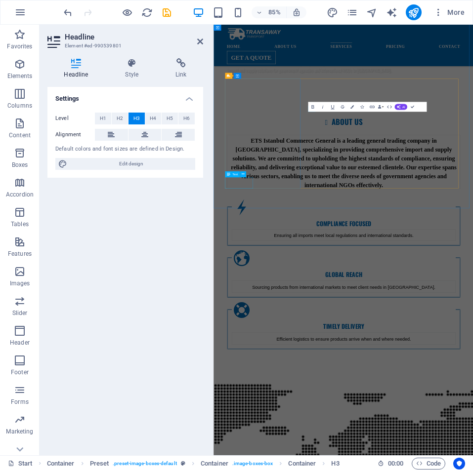
scroll to position [1388, 0]
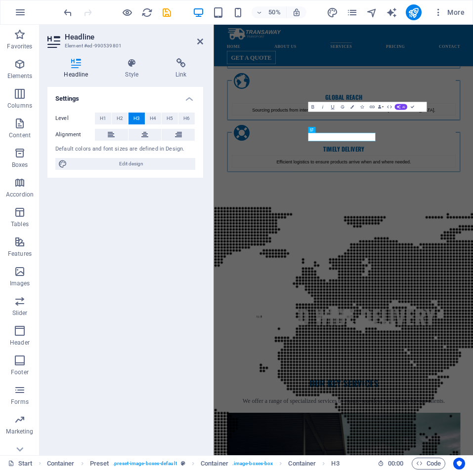
drag, startPoint x: 426, startPoint y: 281, endPoint x: 223, endPoint y: 494, distance: 294.5
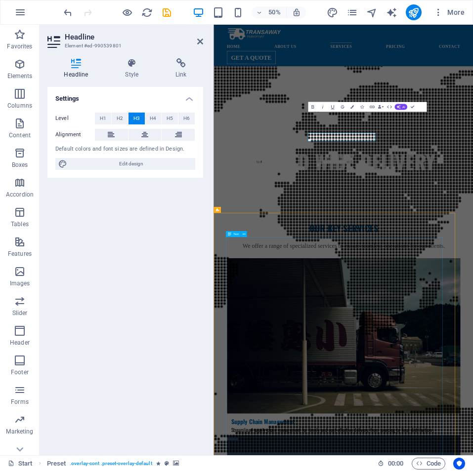
scroll to position [1034, 0]
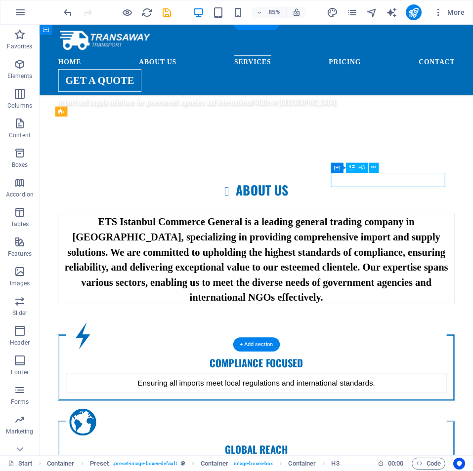
scroll to position [1388, 0]
